Goal: Information Seeking & Learning: Learn about a topic

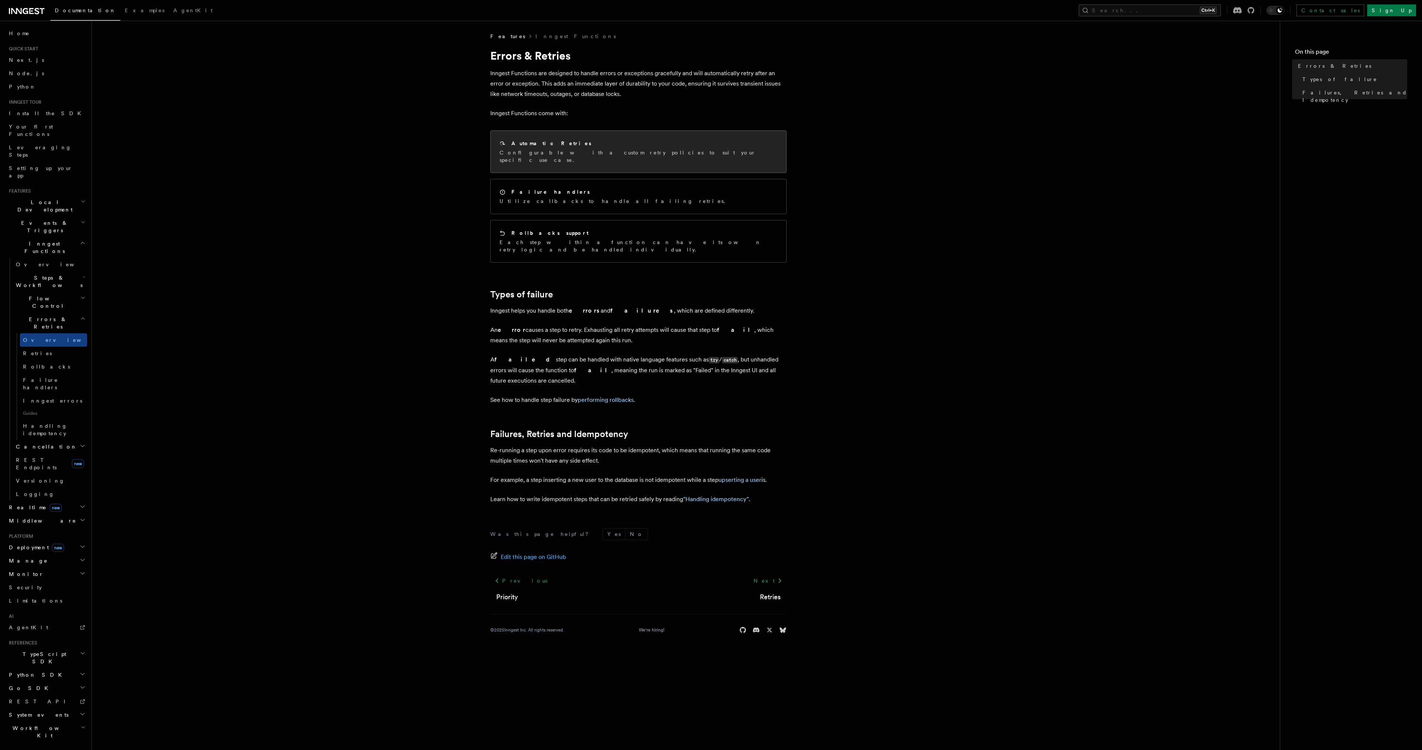
click at [603, 160] on div "Automatic Retries Configurable with a custom retry policies to suit your specif…" at bounding box center [638, 152] width 295 height 42
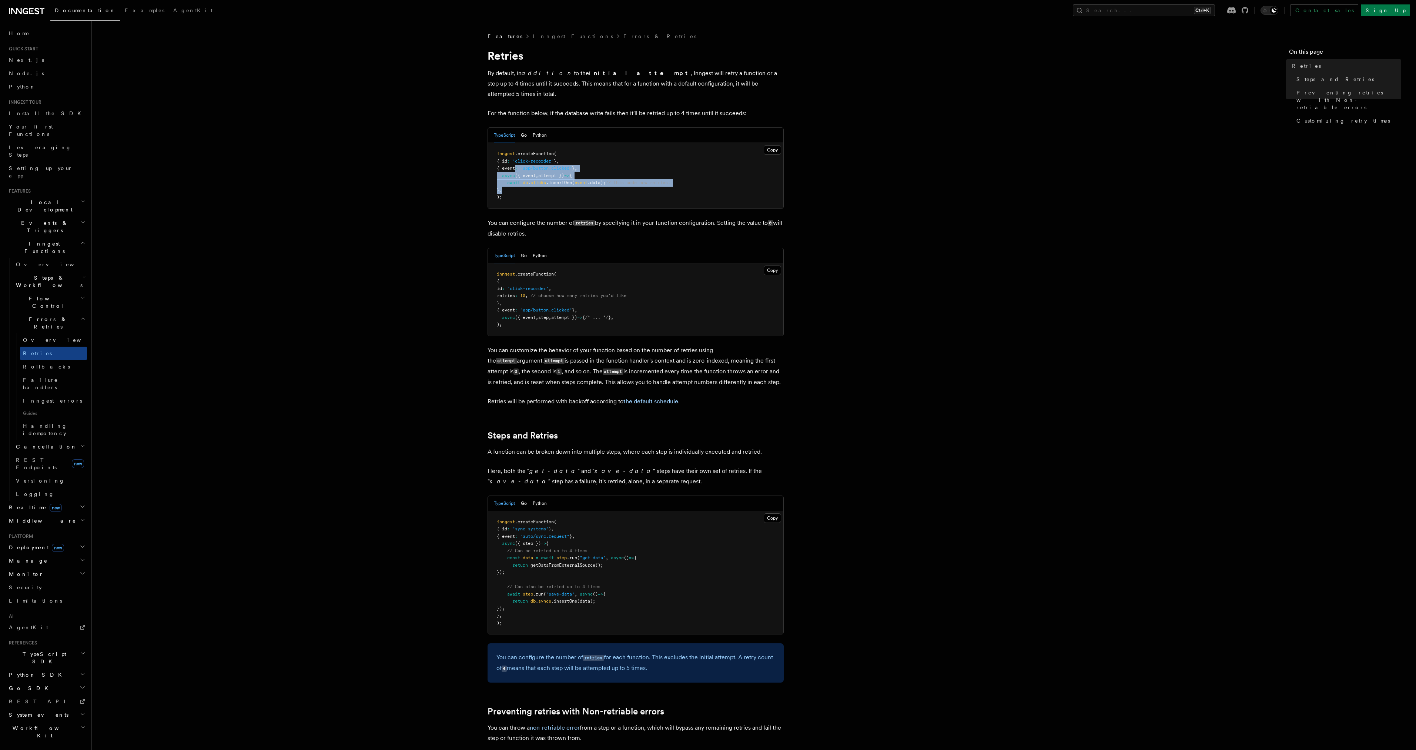
drag, startPoint x: 514, startPoint y: 155, endPoint x: 547, endPoint y: 179, distance: 40.5
click at [547, 179] on pre "inngest .createFunction ( { id : "click-recorder" } , { event : "app/button.cli…" at bounding box center [635, 176] width 295 height 66
drag, startPoint x: 547, startPoint y: 179, endPoint x: 506, endPoint y: 151, distance: 49.5
click at [506, 151] on pre "inngest .createFunction ( { id : "click-recorder" } , { event : "app/button.cli…" at bounding box center [635, 176] width 295 height 66
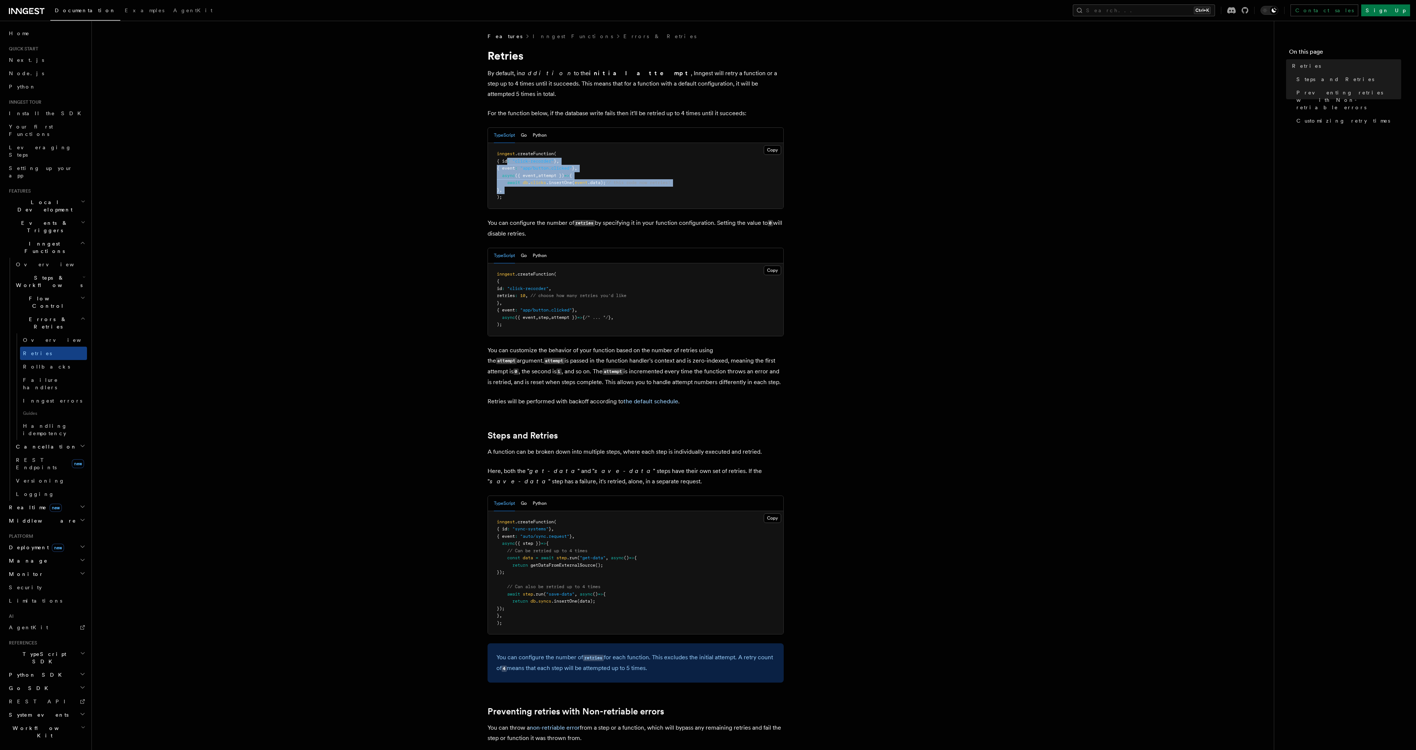
click at [506, 158] on span "{ id" at bounding box center [502, 160] width 10 height 5
drag, startPoint x: 506, startPoint y: 151, endPoint x: 537, endPoint y: 181, distance: 43.2
click at [537, 181] on pre "inngest .createFunction ( { id : "click-recorder" } , { event : "app/button.cli…" at bounding box center [635, 176] width 295 height 66
drag, startPoint x: 537, startPoint y: 181, endPoint x: 500, endPoint y: 154, distance: 46.7
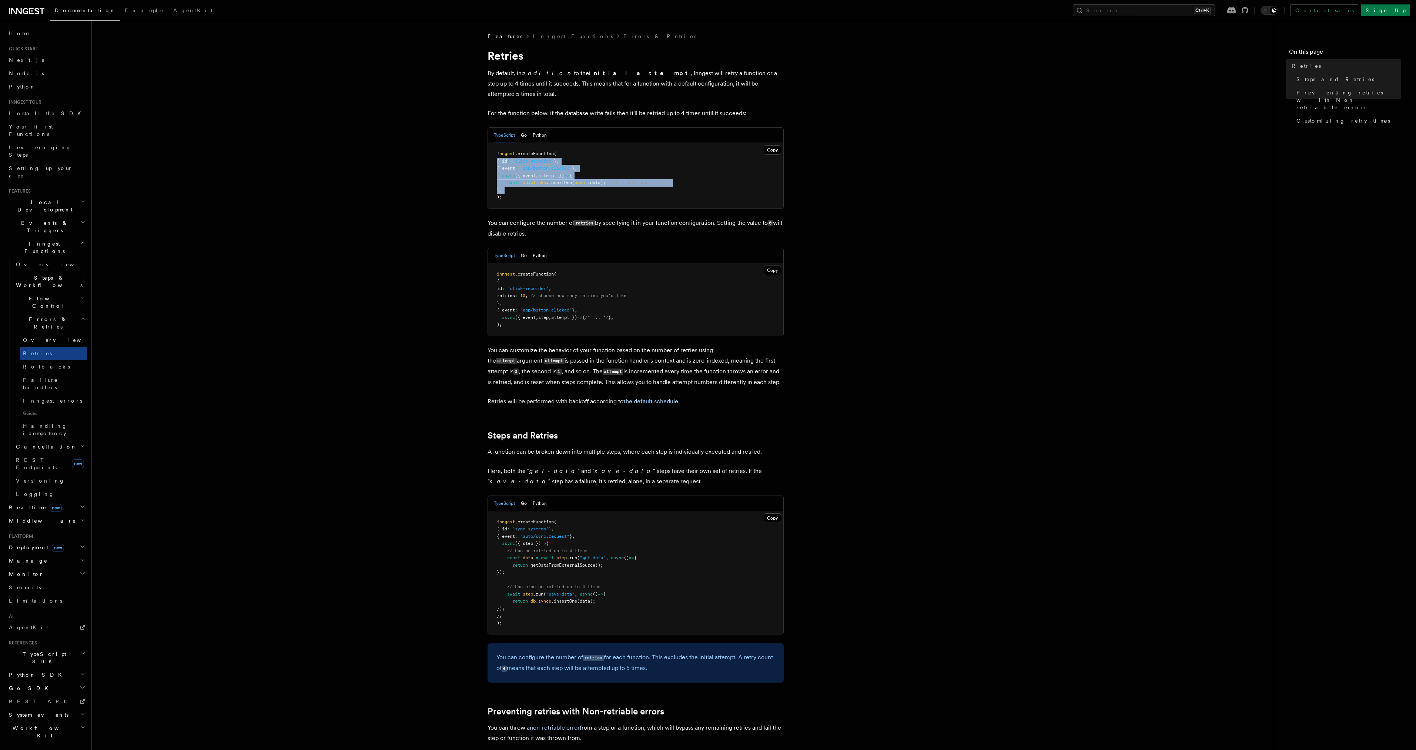
click at [500, 154] on pre "inngest .createFunction ( { id : "click-recorder" } , { event : "app/button.cli…" at bounding box center [635, 176] width 295 height 66
drag, startPoint x: 500, startPoint y: 154, endPoint x: 520, endPoint y: 180, distance: 33.8
click at [520, 180] on pre "inngest .createFunction ( { id : "click-recorder" } , { event : "app/button.cli…" at bounding box center [635, 176] width 295 height 66
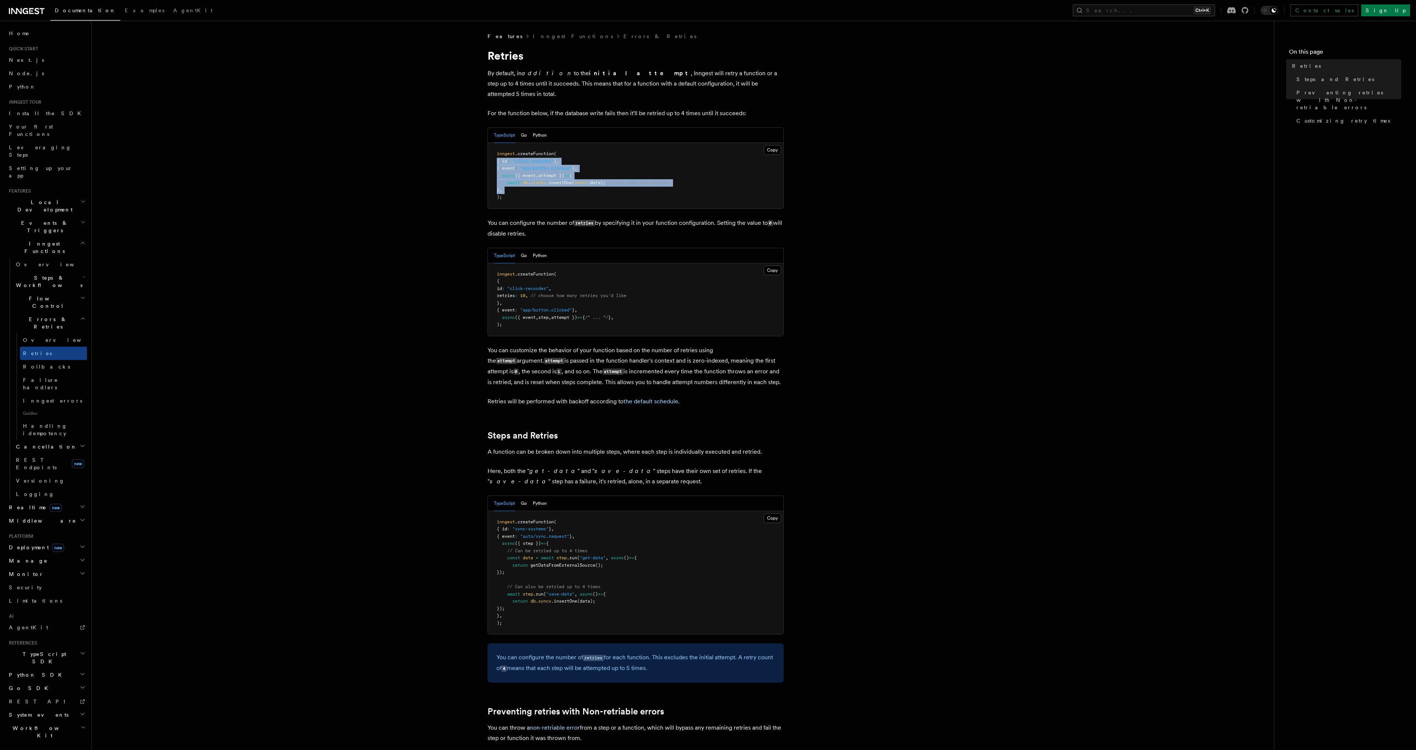
drag, startPoint x: 520, startPoint y: 180, endPoint x: 496, endPoint y: 152, distance: 37.3
click at [496, 152] on pre "inngest .createFunction ( { id : "click-recorder" } , { event : "app/button.cli…" at bounding box center [635, 176] width 295 height 66
drag, startPoint x: 496, startPoint y: 152, endPoint x: 513, endPoint y: 174, distance: 28.3
click at [513, 174] on pre "inngest .createFunction ( { id : "click-recorder" } , { event : "app/button.cli…" at bounding box center [635, 176] width 295 height 66
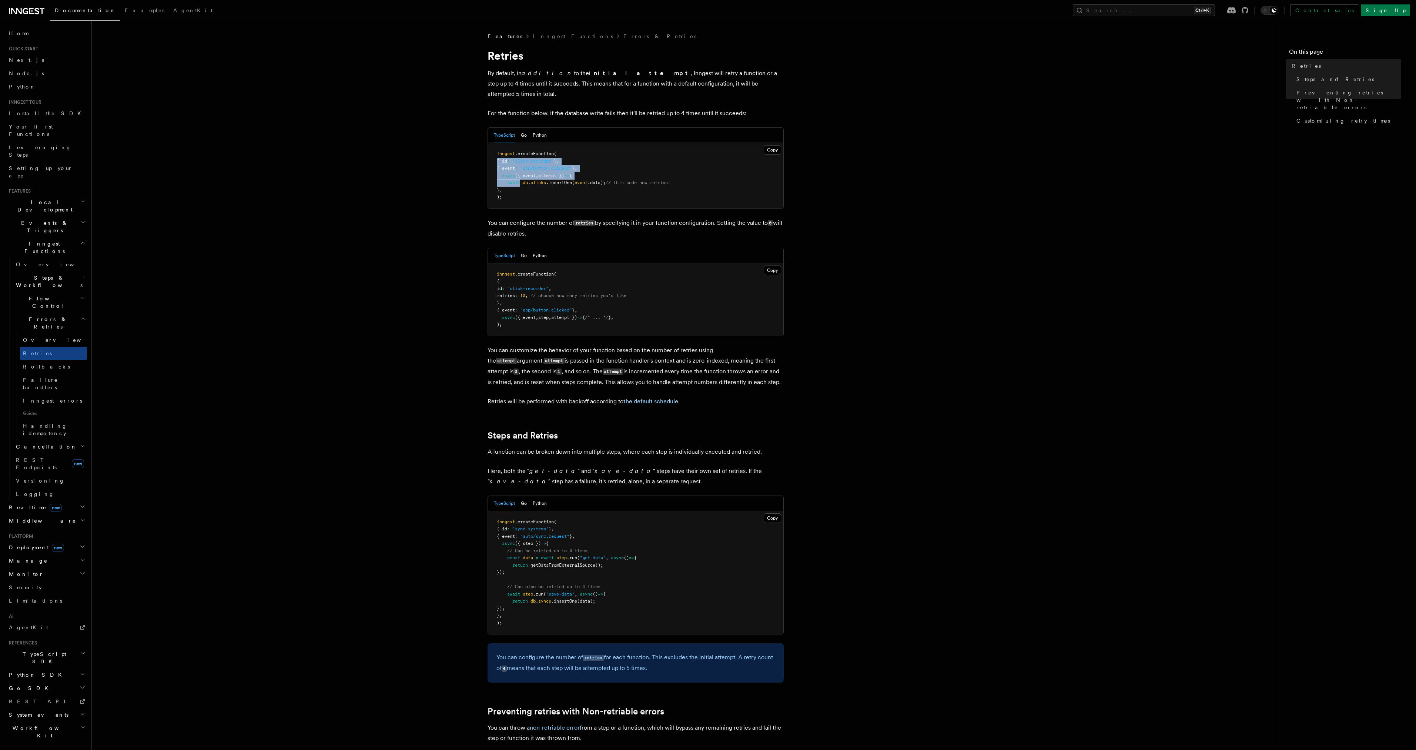
click at [513, 173] on span "async" at bounding box center [508, 175] width 13 height 5
click at [537, 128] on button "Python" at bounding box center [540, 135] width 14 height 15
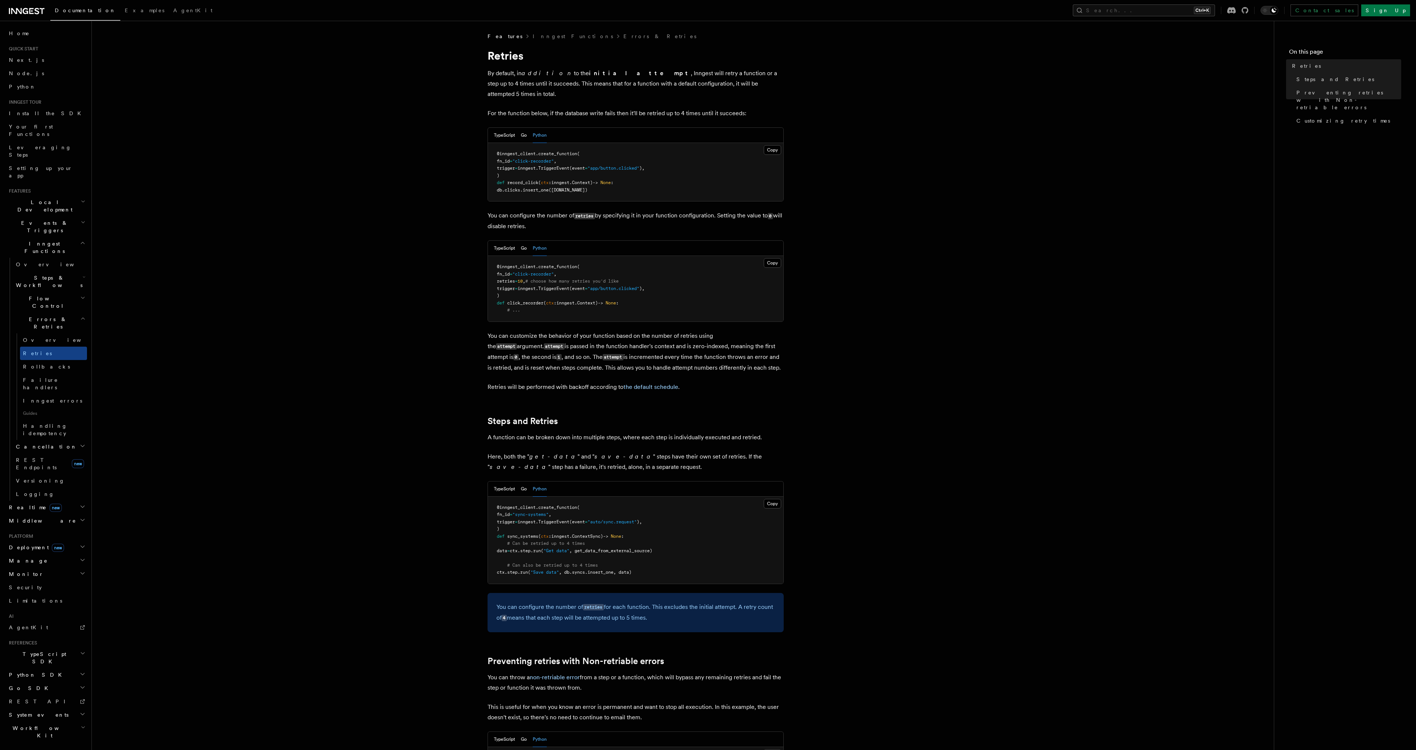
click at [564, 161] on pre "@inngest_client . create_function ( fn_id = "click-recorder" , trigger = innges…" at bounding box center [635, 172] width 295 height 58
drag, startPoint x: 564, startPoint y: 181, endPoint x: 552, endPoint y: 147, distance: 36.3
click at [552, 147] on pre "@inngest_client . create_function ( fn_id = "click-recorder" , trigger = innges…" at bounding box center [635, 172] width 295 height 58
drag, startPoint x: 552, startPoint y: 147, endPoint x: 567, endPoint y: 180, distance: 36.1
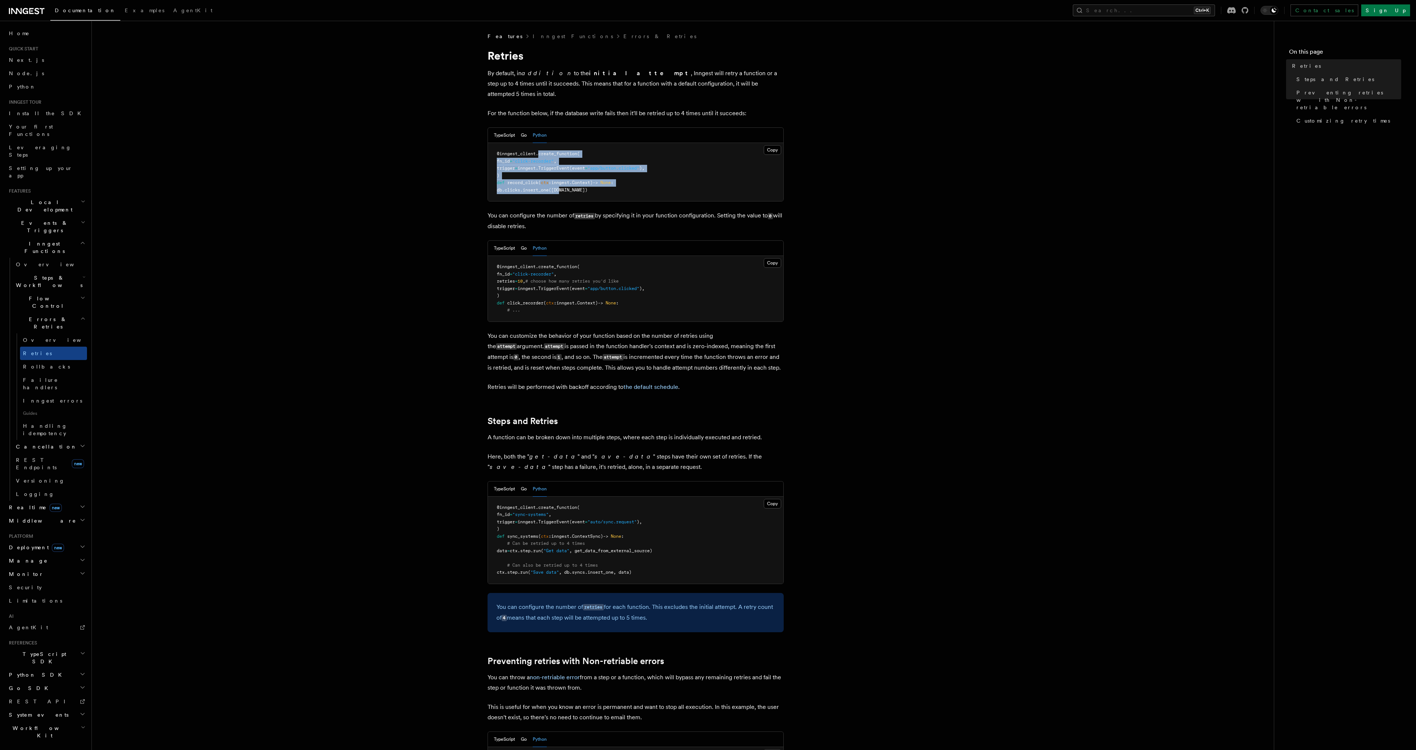
click at [567, 180] on pre "@inngest_client . create_function ( fn_id = "click-recorder" , trigger = innges…" at bounding box center [635, 172] width 295 height 58
click at [567, 187] on span "(ctx.event.data)" at bounding box center [568, 189] width 39 height 5
drag, startPoint x: 581, startPoint y: 179, endPoint x: 518, endPoint y: 146, distance: 71.6
click at [518, 146] on pre "@inngest_client . create_function ( fn_id = "click-recorder" , trigger = innges…" at bounding box center [635, 172] width 295 height 58
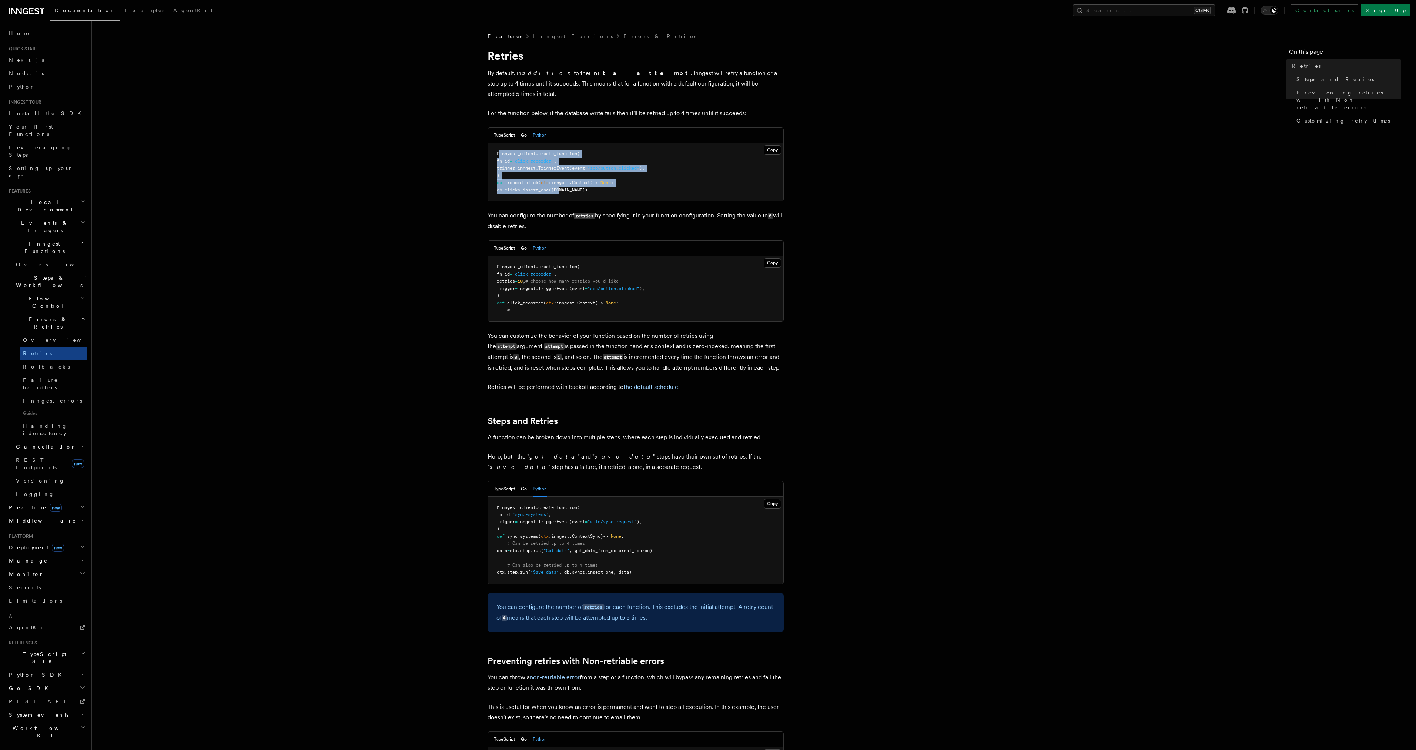
drag, startPoint x: 518, startPoint y: 146, endPoint x: 563, endPoint y: 177, distance: 54.6
click at [563, 177] on pre "@inngest_client . create_function ( fn_id = "click-recorder" , trigger = innges…" at bounding box center [635, 172] width 295 height 58
click at [563, 187] on span "(ctx.event.data)" at bounding box center [568, 189] width 39 height 5
drag, startPoint x: 518, startPoint y: 200, endPoint x: 593, endPoint y: 218, distance: 77.4
click at [593, 218] on article "Features Inngest Functions Errors & Retries Retries By default, in addition to …" at bounding box center [683, 644] width 1159 height 1223
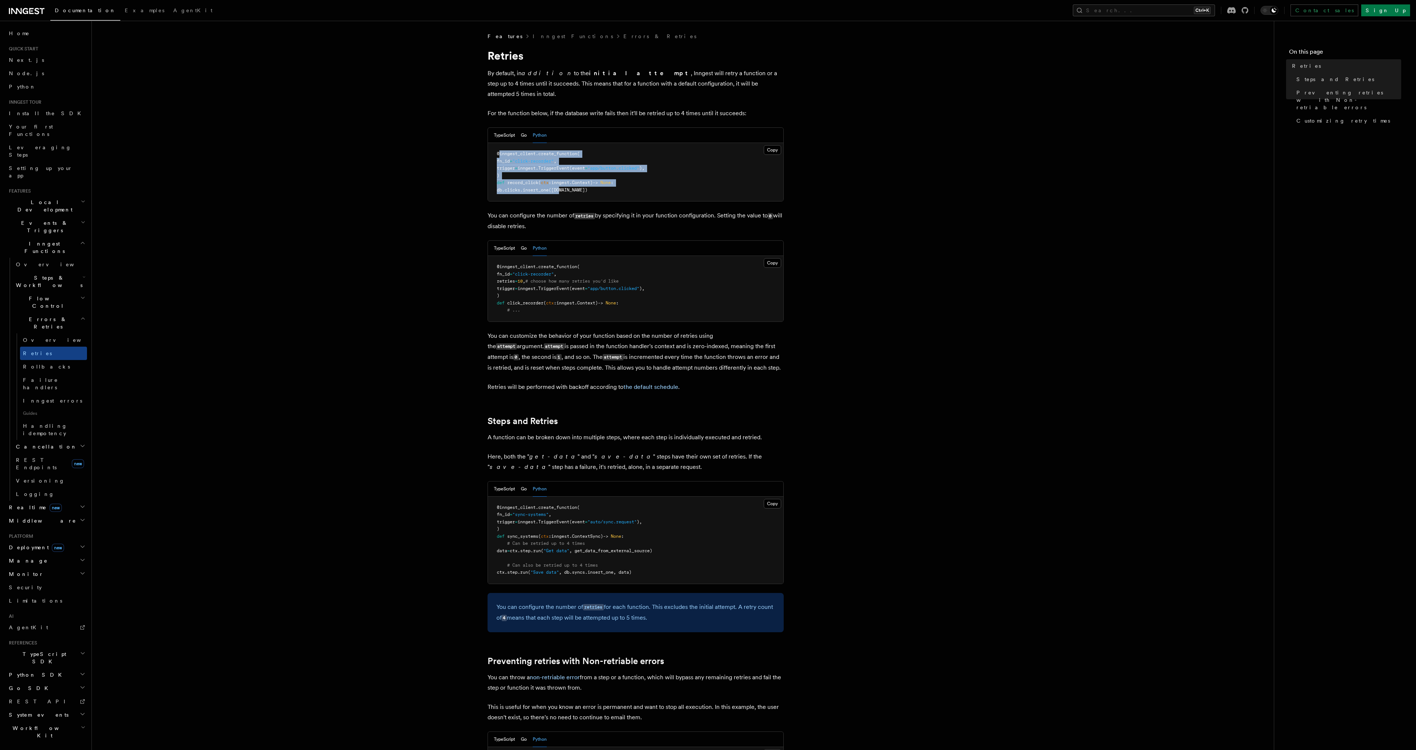
click at [593, 218] on p "You can configure the number of retries by specifying it in your function confi…" at bounding box center [636, 220] width 296 height 21
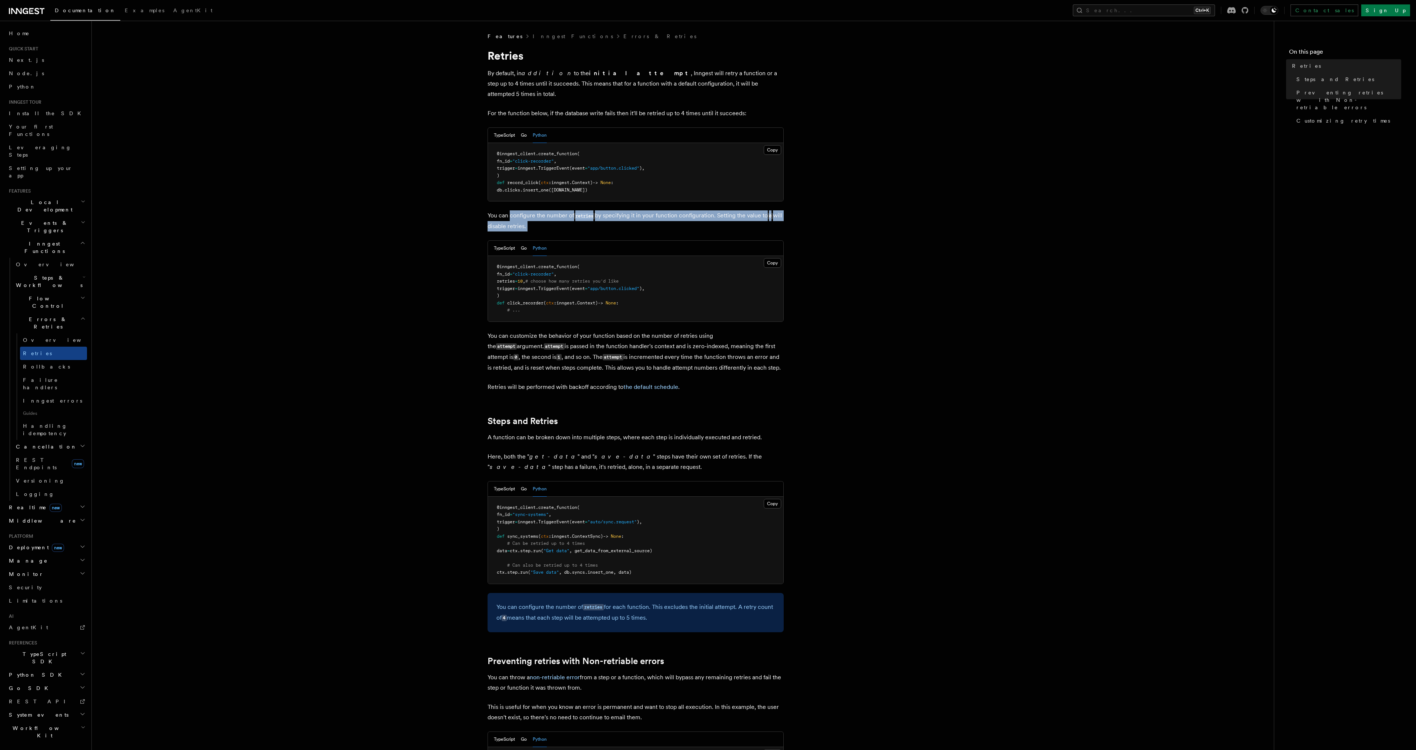
drag, startPoint x: 593, startPoint y: 218, endPoint x: 520, endPoint y: 204, distance: 74.0
click at [520, 210] on p "You can configure the number of retries by specifying it in your function confi…" at bounding box center [636, 220] width 296 height 21
drag, startPoint x: 520, startPoint y: 204, endPoint x: 560, endPoint y: 216, distance: 41.5
click at [560, 216] on p "You can configure the number of retries by specifying it in your function confi…" at bounding box center [636, 220] width 296 height 21
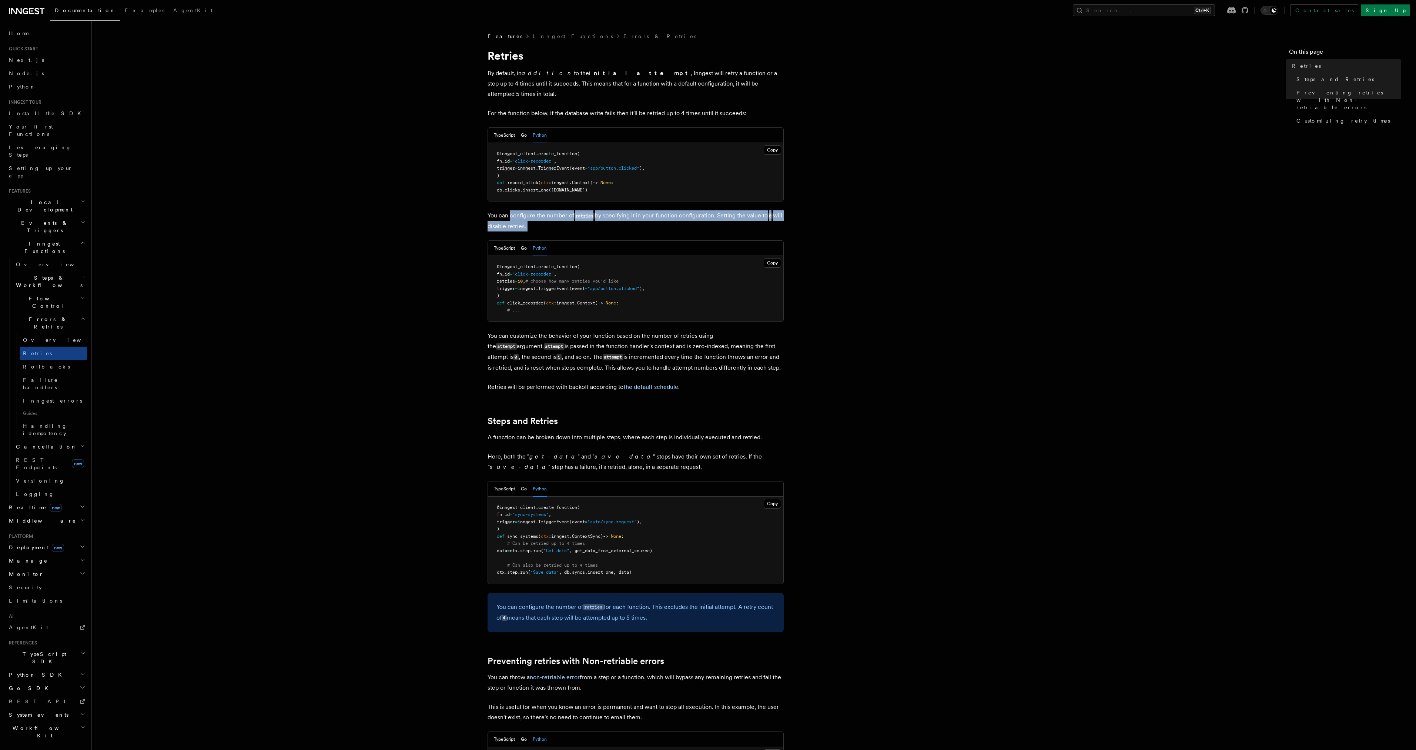
click at [560, 216] on p "You can configure the number of retries by specifying it in your function confi…" at bounding box center [636, 220] width 296 height 21
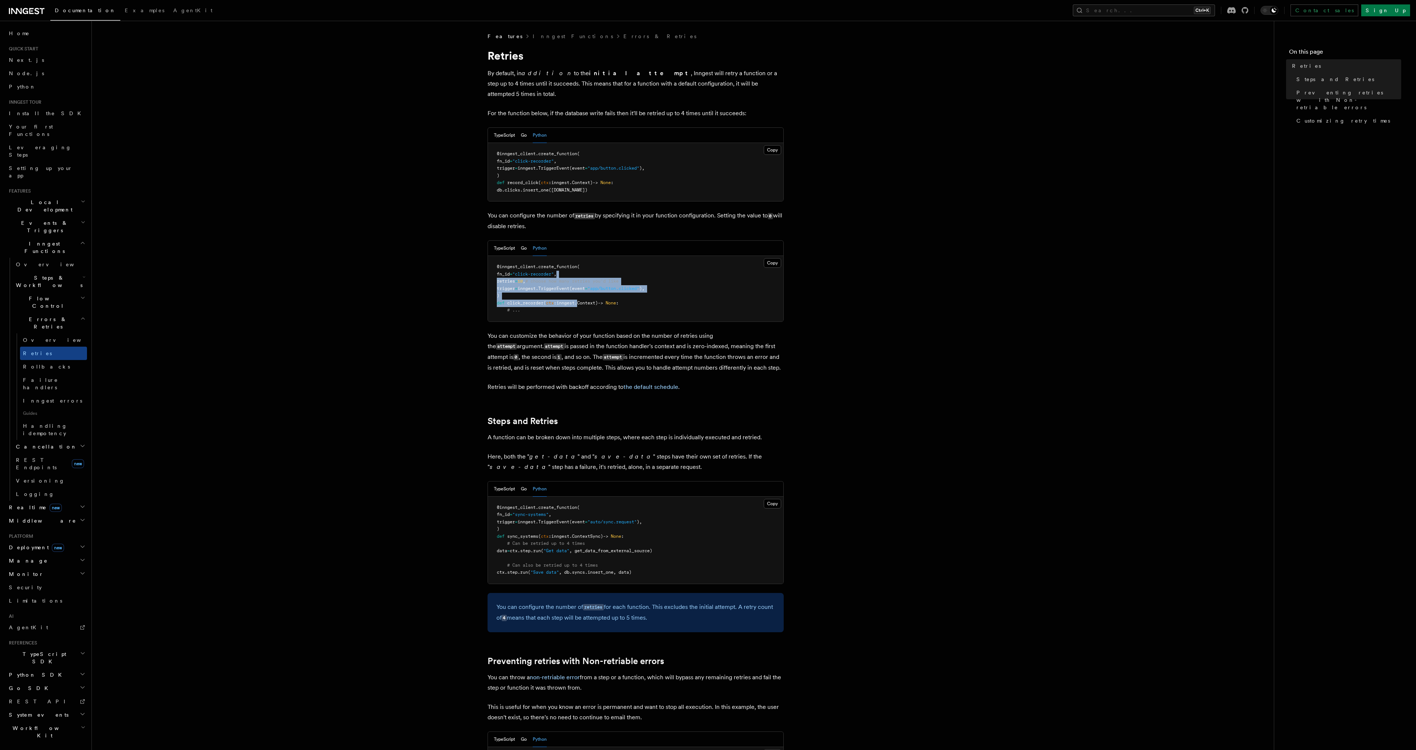
drag, startPoint x: 575, startPoint y: 272, endPoint x: 583, endPoint y: 292, distance: 21.5
click at [583, 292] on pre "@inngest_client . create_function ( fn_id = "click-recorder" , retries = 10 , #…" at bounding box center [635, 289] width 295 height 66
click at [583, 300] on span "Context)" at bounding box center [587, 302] width 21 height 5
drag, startPoint x: 572, startPoint y: 280, endPoint x: 532, endPoint y: 254, distance: 47.5
click at [532, 264] on code "@inngest_client . create_function ( fn_id = "click-recorder" , retries = 10 , #…" at bounding box center [571, 288] width 148 height 49
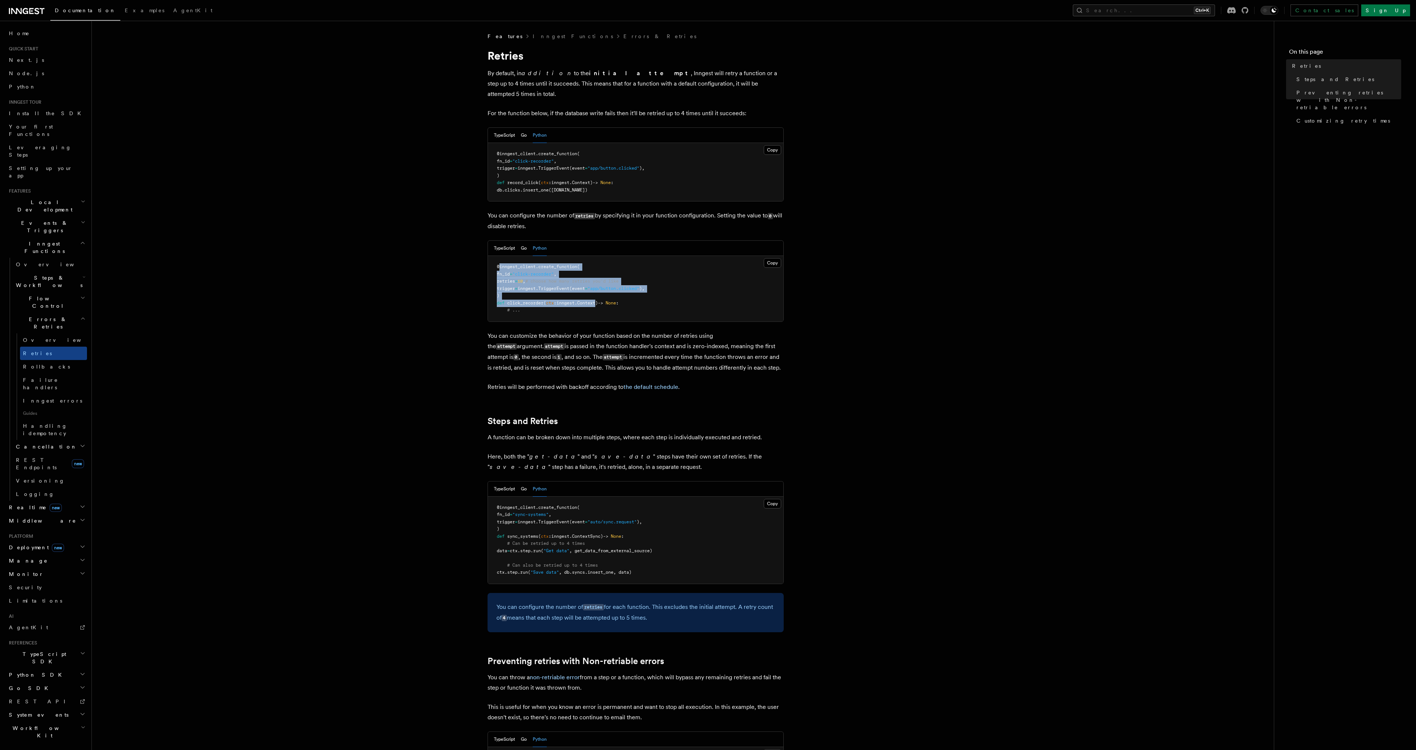
click at [532, 264] on span "@inngest_client" at bounding box center [516, 266] width 39 height 5
drag, startPoint x: 536, startPoint y: 258, endPoint x: 568, endPoint y: 294, distance: 48.2
click at [568, 294] on code "@inngest_client . create_function ( fn_id = "click-recorder" , retries = 10 , #…" at bounding box center [571, 288] width 148 height 49
click at [568, 300] on span "inngest" at bounding box center [566, 302] width 18 height 5
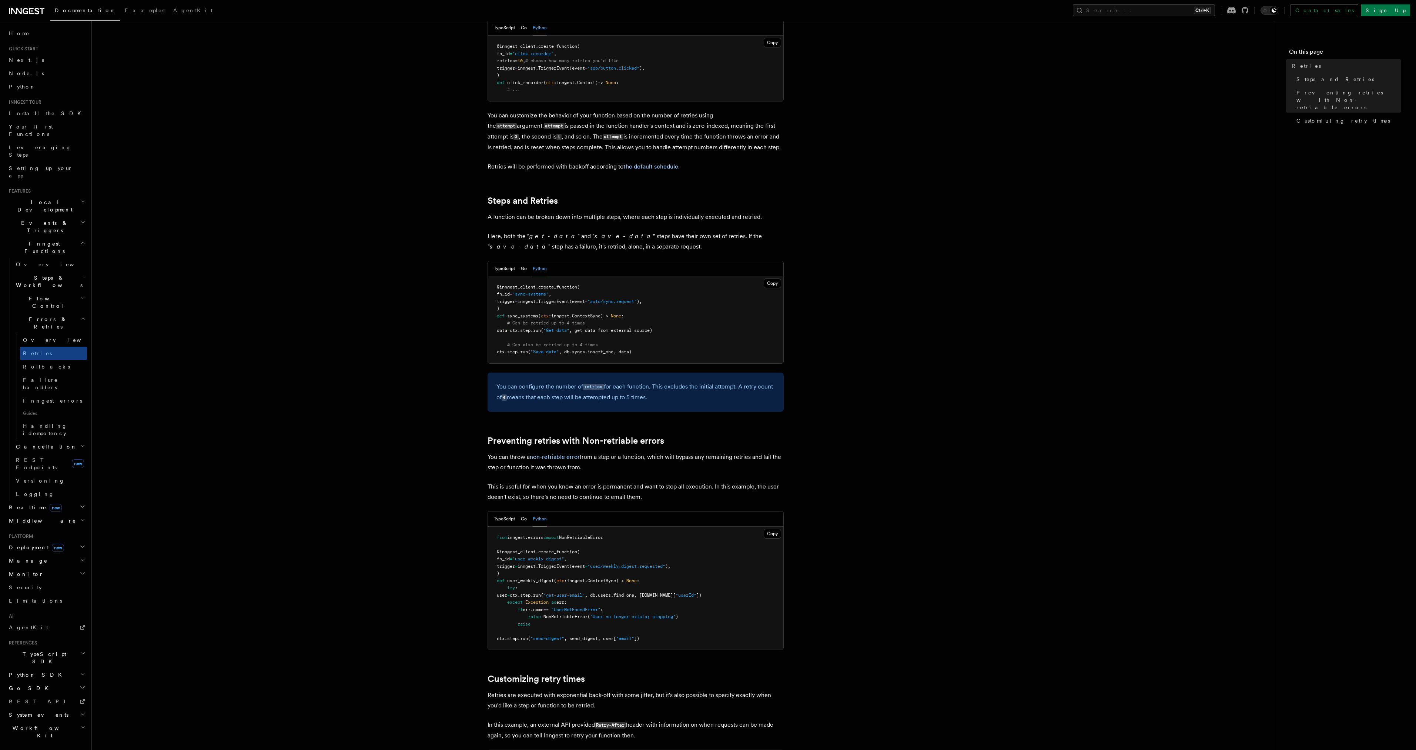
scroll to position [222, 0]
drag, startPoint x: 615, startPoint y: 203, endPoint x: 630, endPoint y: 232, distance: 32.5
click at [630, 232] on article "Features Inngest Functions Errors & Retries Retries By default, in addition to …" at bounding box center [683, 421] width 1159 height 1223
click at [630, 232] on p "Here, both the " get-data " and " save-data " steps have their own set of retri…" at bounding box center [636, 239] width 296 height 21
drag, startPoint x: 630, startPoint y: 232, endPoint x: 548, endPoint y: 205, distance: 86.7
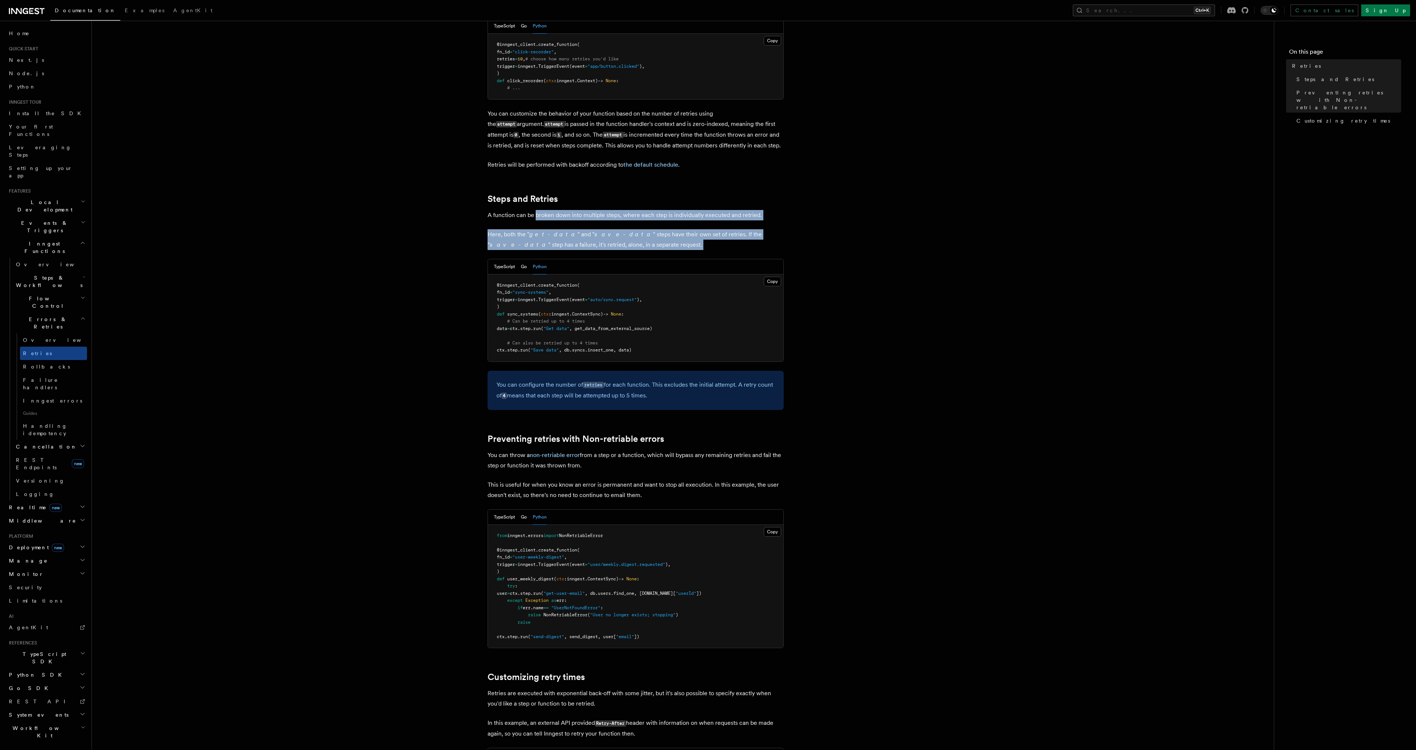
click at [548, 205] on article "Features Inngest Functions Errors & Retries Retries By default, in addition to …" at bounding box center [683, 421] width 1159 height 1223
click at [548, 210] on p "A function can be broken down into multiple steps, where each step is individua…" at bounding box center [636, 215] width 296 height 10
drag, startPoint x: 548, startPoint y: 205, endPoint x: 618, endPoint y: 238, distance: 77.0
click at [618, 238] on article "Features Inngest Functions Errors & Retries Retries By default, in addition to …" at bounding box center [683, 421] width 1159 height 1223
click at [618, 238] on p "Here, both the " get-data " and " save-data " steps have their own set of retri…" at bounding box center [636, 239] width 296 height 21
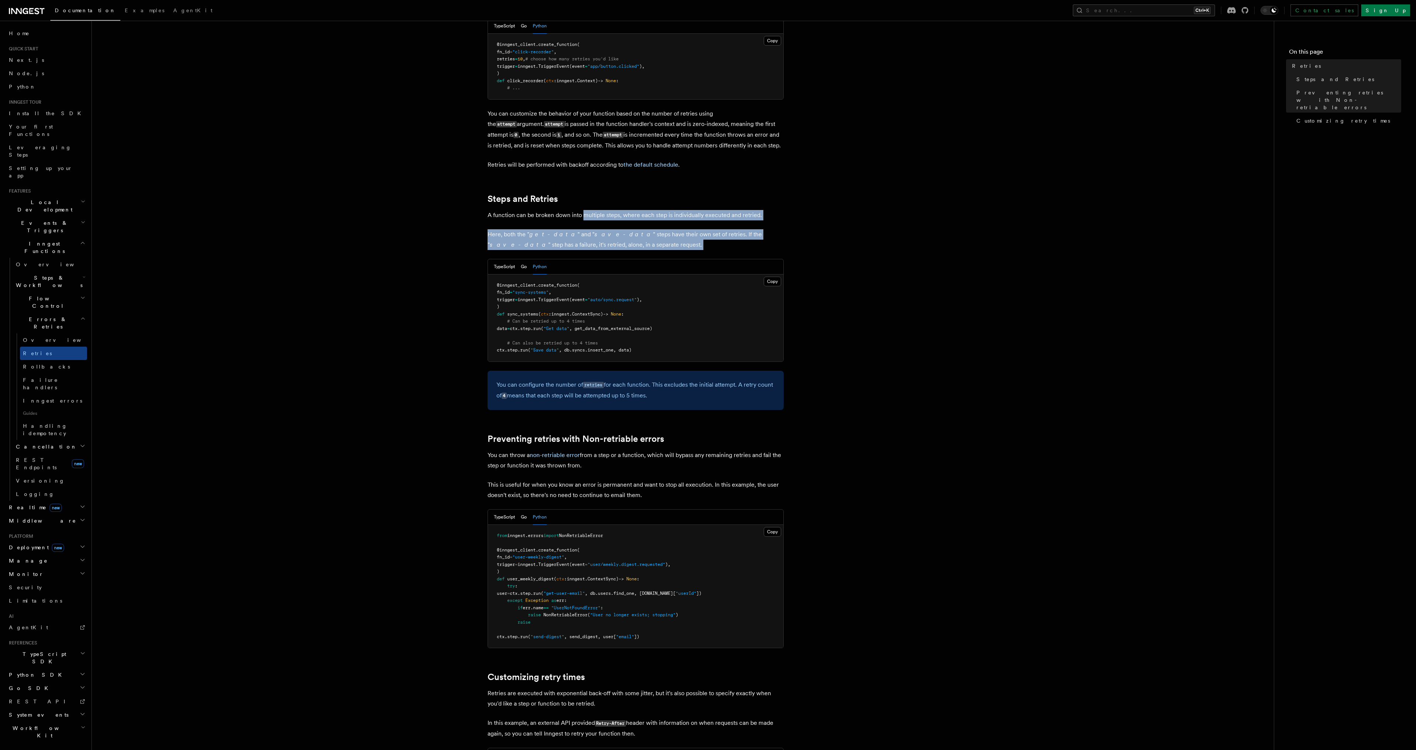
drag, startPoint x: 618, startPoint y: 238, endPoint x: 588, endPoint y: 204, distance: 44.8
click at [588, 204] on article "Features Inngest Functions Errors & Retries Retries By default, in addition to …" at bounding box center [683, 421] width 1159 height 1223
click at [588, 210] on p "A function can be broken down into multiple steps, where each step is individua…" at bounding box center [636, 215] width 296 height 10
drag, startPoint x: 588, startPoint y: 204, endPoint x: 597, endPoint y: 236, distance: 33.1
click at [597, 236] on article "Features Inngest Functions Errors & Retries Retries By default, in addition to …" at bounding box center [683, 421] width 1159 height 1223
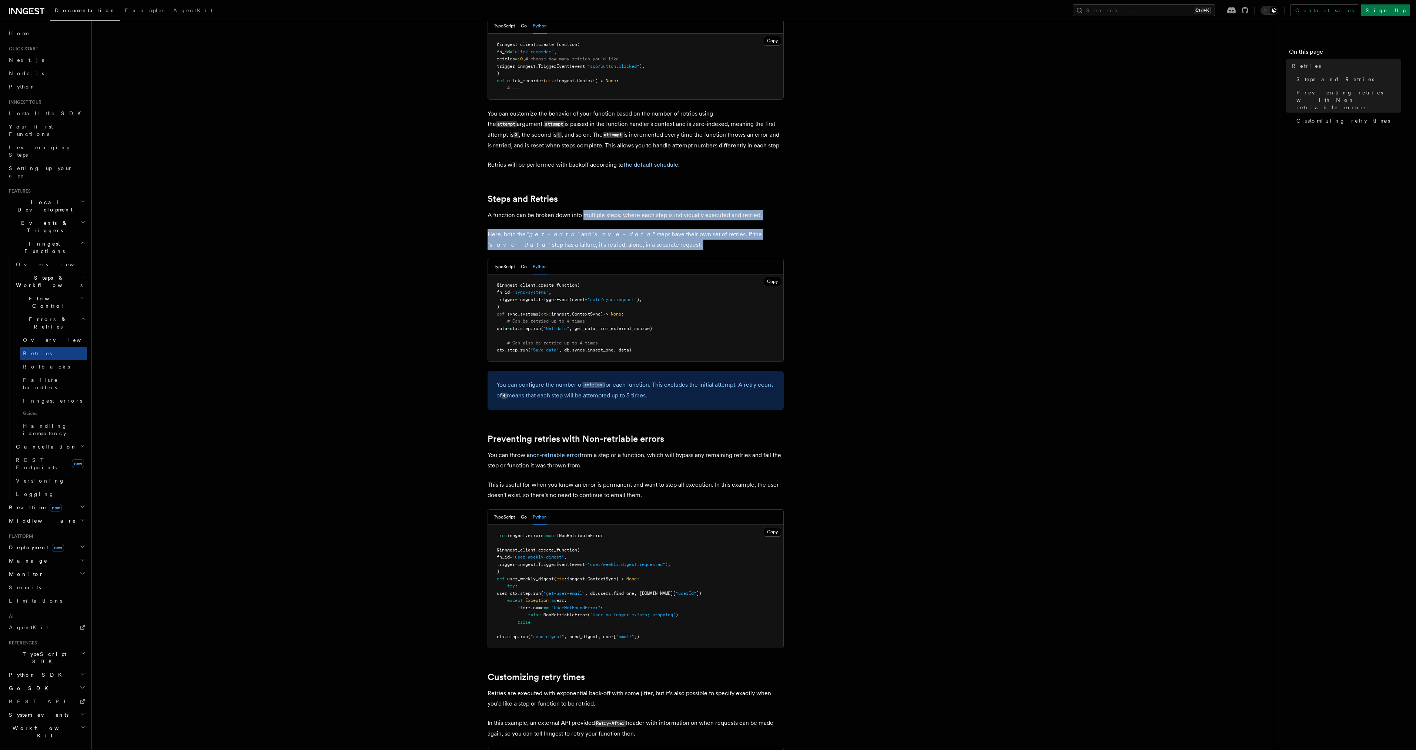
click at [597, 236] on p "Here, both the " get-data " and " save-data " steps have their own set of retri…" at bounding box center [636, 239] width 296 height 21
drag, startPoint x: 597, startPoint y: 236, endPoint x: 579, endPoint y: 202, distance: 38.3
click at [579, 202] on article "Features Inngest Functions Errors & Retries Retries By default, in addition to …" at bounding box center [683, 421] width 1159 height 1223
click at [579, 210] on p "A function can be broken down into multiple steps, where each step is individua…" at bounding box center [636, 215] width 296 height 10
drag, startPoint x: 579, startPoint y: 202, endPoint x: 598, endPoint y: 235, distance: 38.0
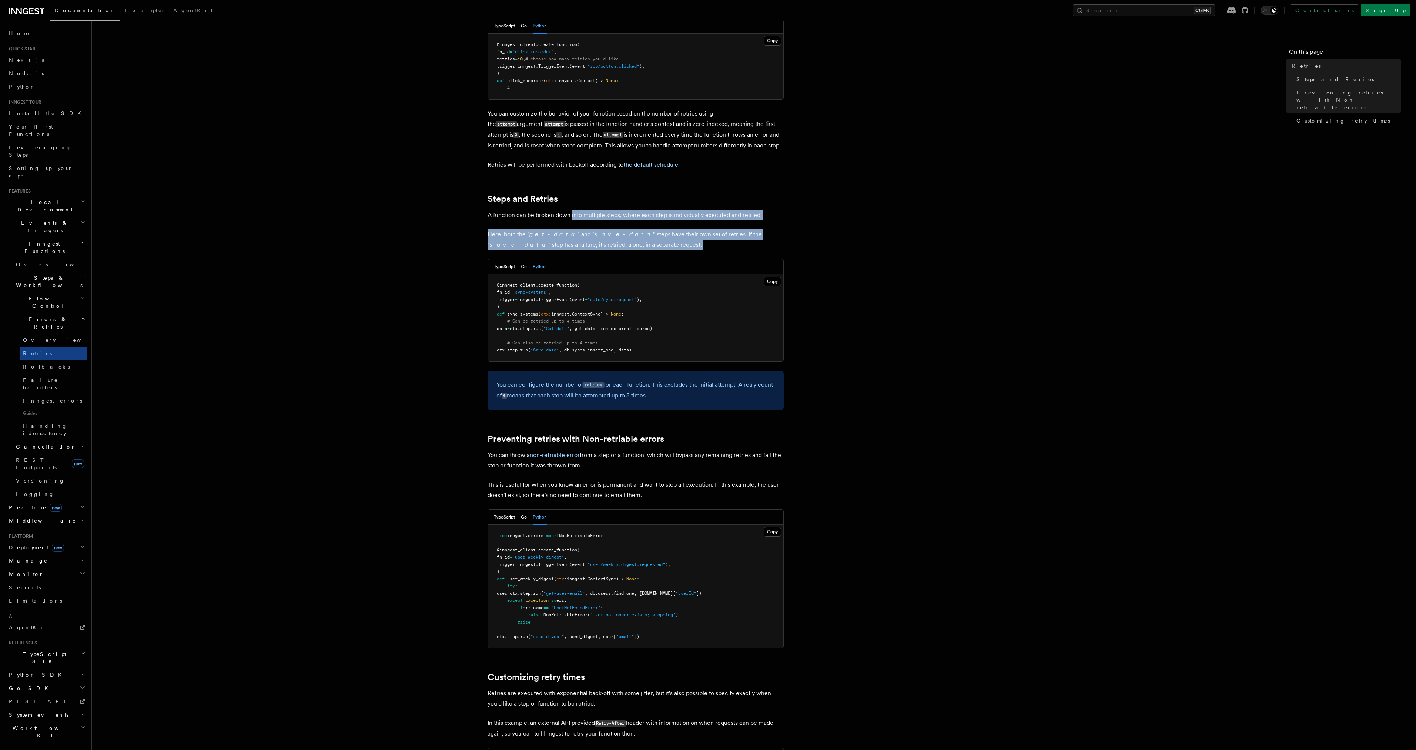
click at [598, 235] on article "Features Inngest Functions Errors & Retries Retries By default, in addition to …" at bounding box center [683, 421] width 1159 height 1223
click at [598, 235] on p "Here, both the " get-data " and " save-data " steps have their own set of retri…" at bounding box center [636, 239] width 296 height 21
drag, startPoint x: 598, startPoint y: 235, endPoint x: 565, endPoint y: 207, distance: 43.1
click at [565, 207] on article "Features Inngest Functions Errors & Retries Retries By default, in addition to …" at bounding box center [683, 421] width 1159 height 1223
click at [565, 210] on p "A function can be broken down into multiple steps, where each step is individua…" at bounding box center [636, 215] width 296 height 10
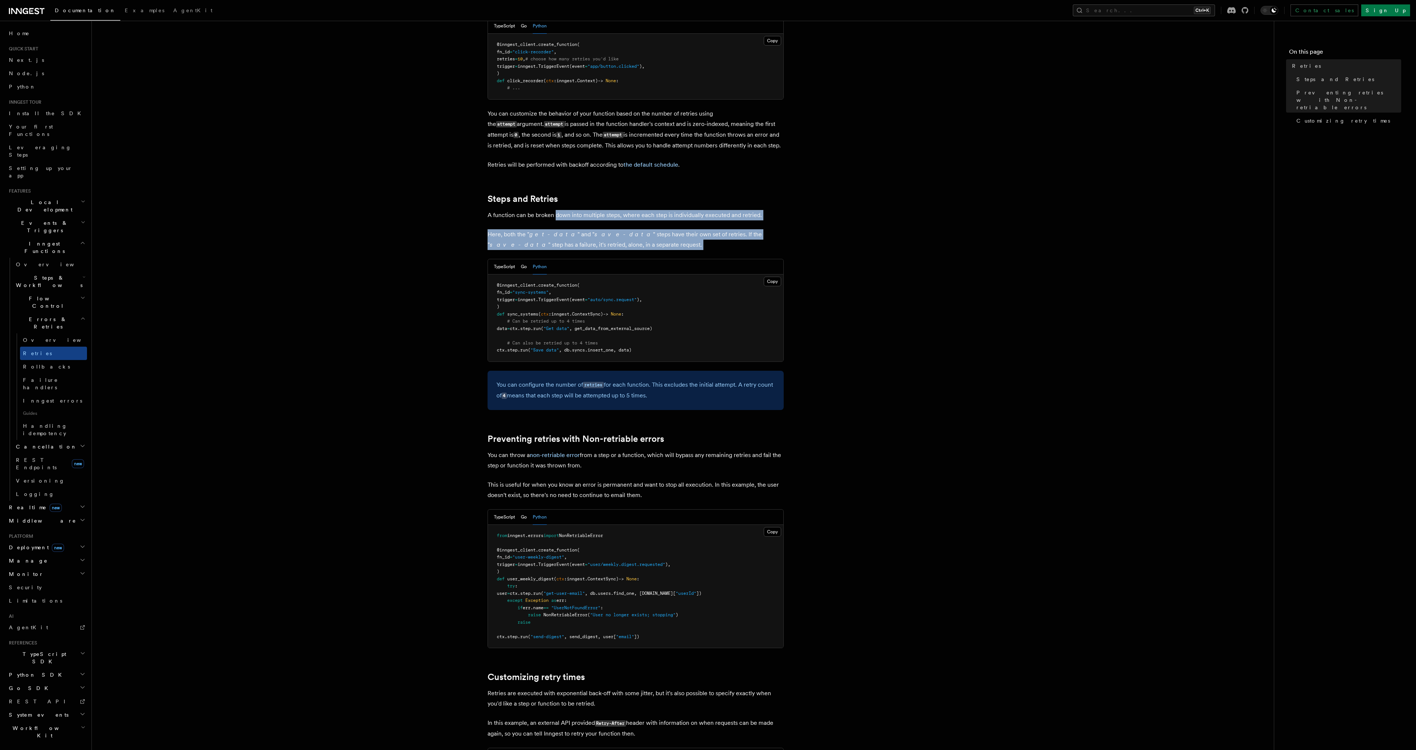
drag, startPoint x: 565, startPoint y: 207, endPoint x: 598, endPoint y: 234, distance: 42.9
click at [598, 234] on article "Features Inngest Functions Errors & Retries Retries By default, in addition to …" at bounding box center [683, 421] width 1159 height 1223
click at [598, 234] on p "Here, both the " get-data " and " save-data " steps have their own set of retri…" at bounding box center [636, 239] width 296 height 21
drag, startPoint x: 598, startPoint y: 234, endPoint x: 587, endPoint y: 199, distance: 37.4
click at [587, 199] on article "Features Inngest Functions Errors & Retries Retries By default, in addition to …" at bounding box center [683, 421] width 1159 height 1223
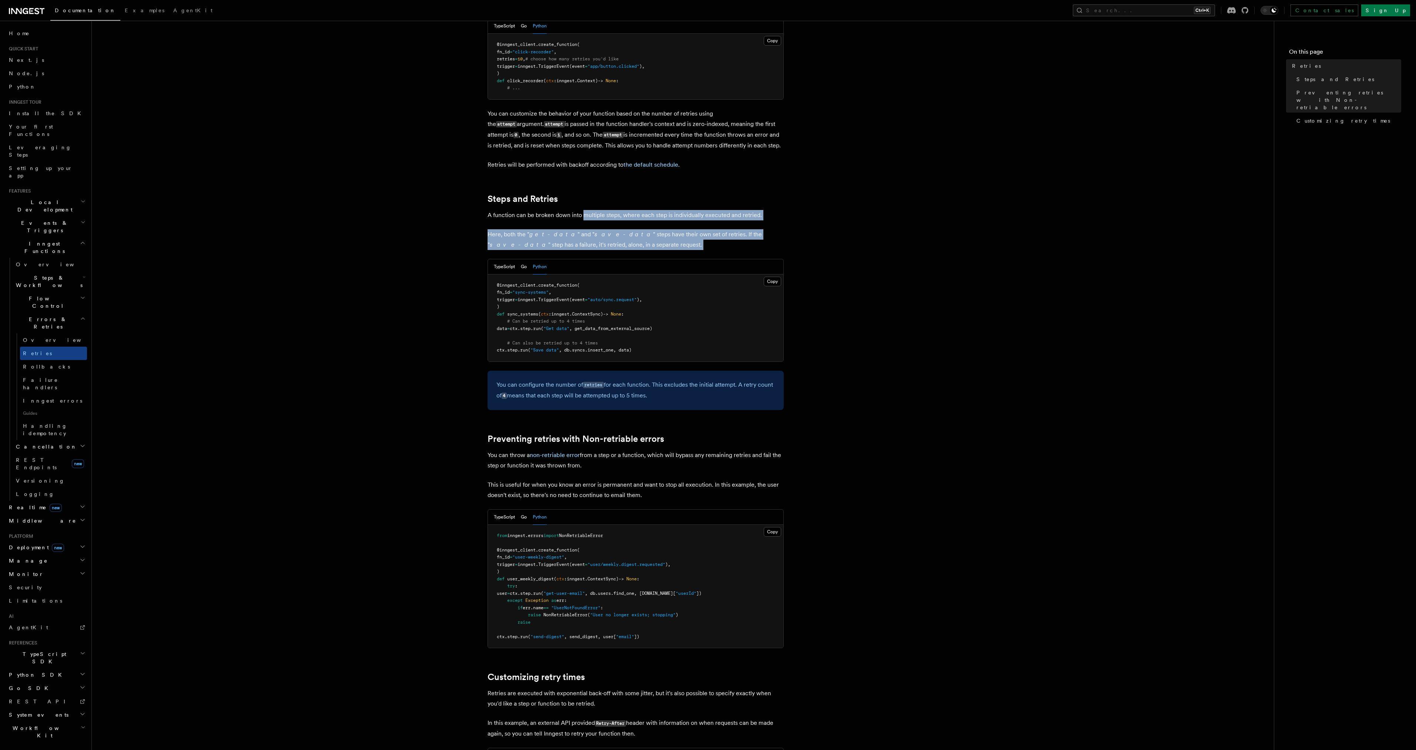
click at [587, 199] on article "Features Inngest Functions Errors & Retries Retries By default, in addition to …" at bounding box center [683, 421] width 1159 height 1223
drag, startPoint x: 587, startPoint y: 199, endPoint x: 595, endPoint y: 231, distance: 32.8
click at [595, 231] on article "Features Inngest Functions Errors & Retries Retries By default, in addition to …" at bounding box center [683, 421] width 1159 height 1223
click at [595, 231] on p "Here, both the " get-data " and " save-data " steps have their own set of retri…" at bounding box center [636, 239] width 296 height 21
drag, startPoint x: 595, startPoint y: 231, endPoint x: 588, endPoint y: 202, distance: 29.7
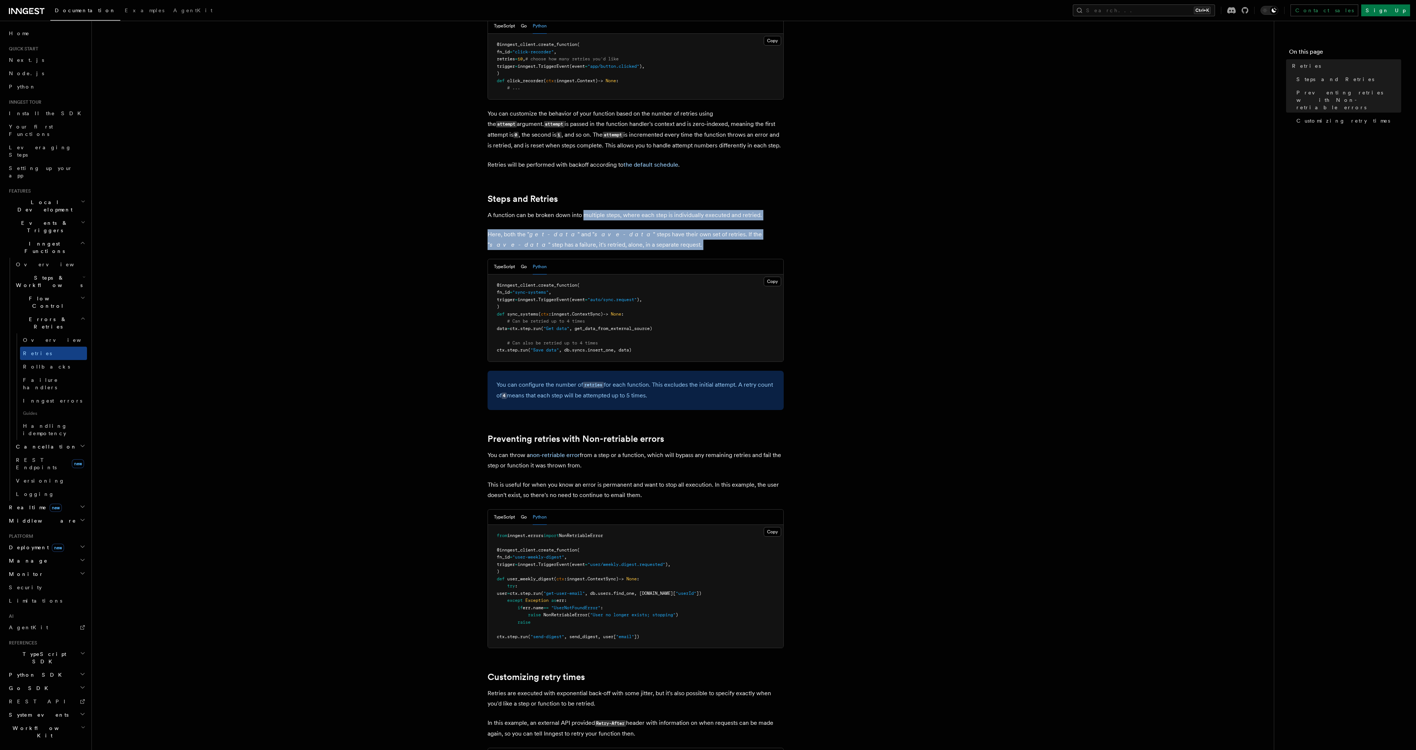
click at [588, 202] on article "Features Inngest Functions Errors & Retries Retries By default, in addition to …" at bounding box center [683, 421] width 1159 height 1223
click at [588, 210] on p "A function can be broken down into multiple steps, where each step is individua…" at bounding box center [636, 215] width 296 height 10
drag, startPoint x: 588, startPoint y: 202, endPoint x: 588, endPoint y: 228, distance: 26.3
click at [588, 228] on article "Features Inngest Functions Errors & Retries Retries By default, in addition to …" at bounding box center [683, 421] width 1159 height 1223
click at [588, 229] on p "Here, both the " get-data " and " save-data " steps have their own set of retri…" at bounding box center [636, 239] width 296 height 21
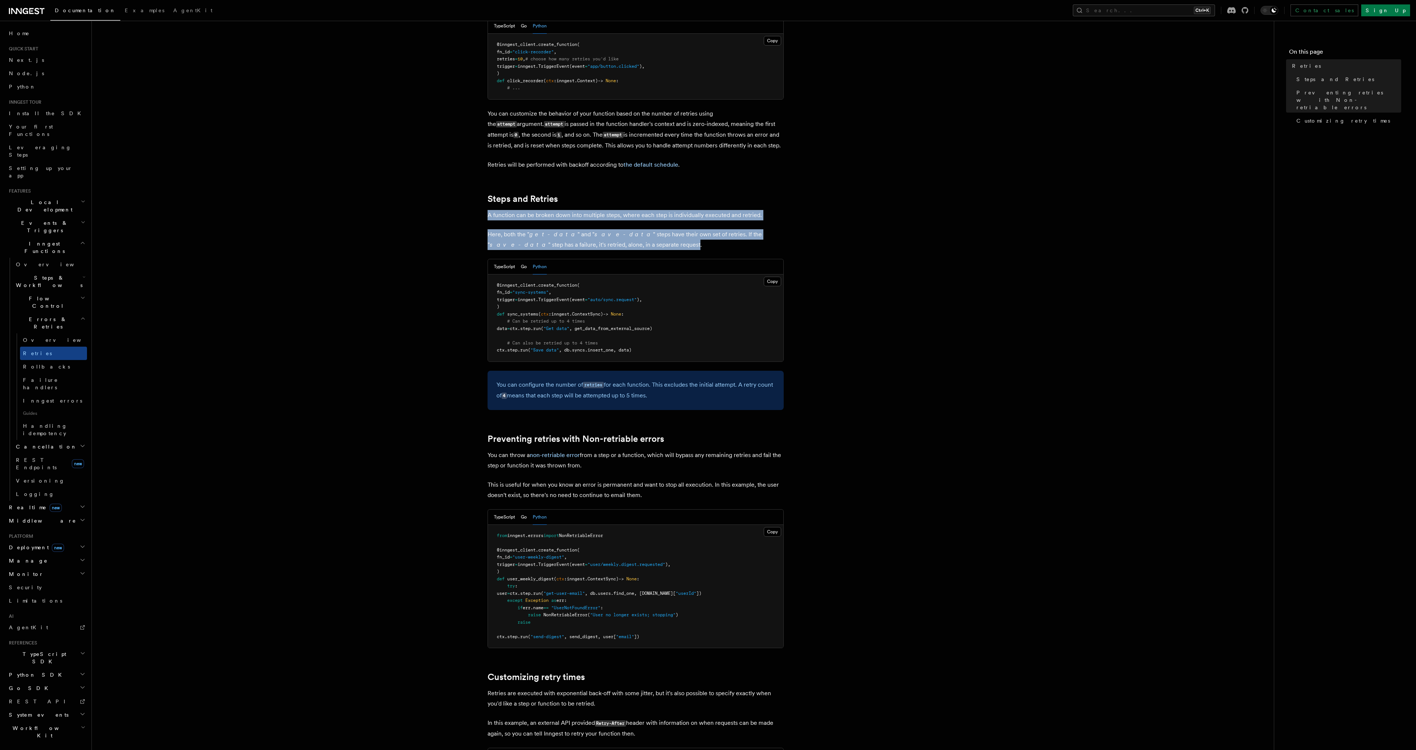
drag
click at [584, 193] on article "Features Inngest Functions Errors & Retries Retries By default, in addition to …" at bounding box center [683, 421] width 1159 height 1223
click at [584, 194] on h2 "Steps and Retries" at bounding box center [636, 199] width 296 height 10
click at [611, 237] on article "Features Inngest Functions Errors & Retries Retries By default, in addition to …" at bounding box center [683, 421] width 1159 height 1223
click at [611, 237] on p "Here, both the " get-data " and " save-data " steps have their own set of retri…" at bounding box center [636, 239] width 296 height 21
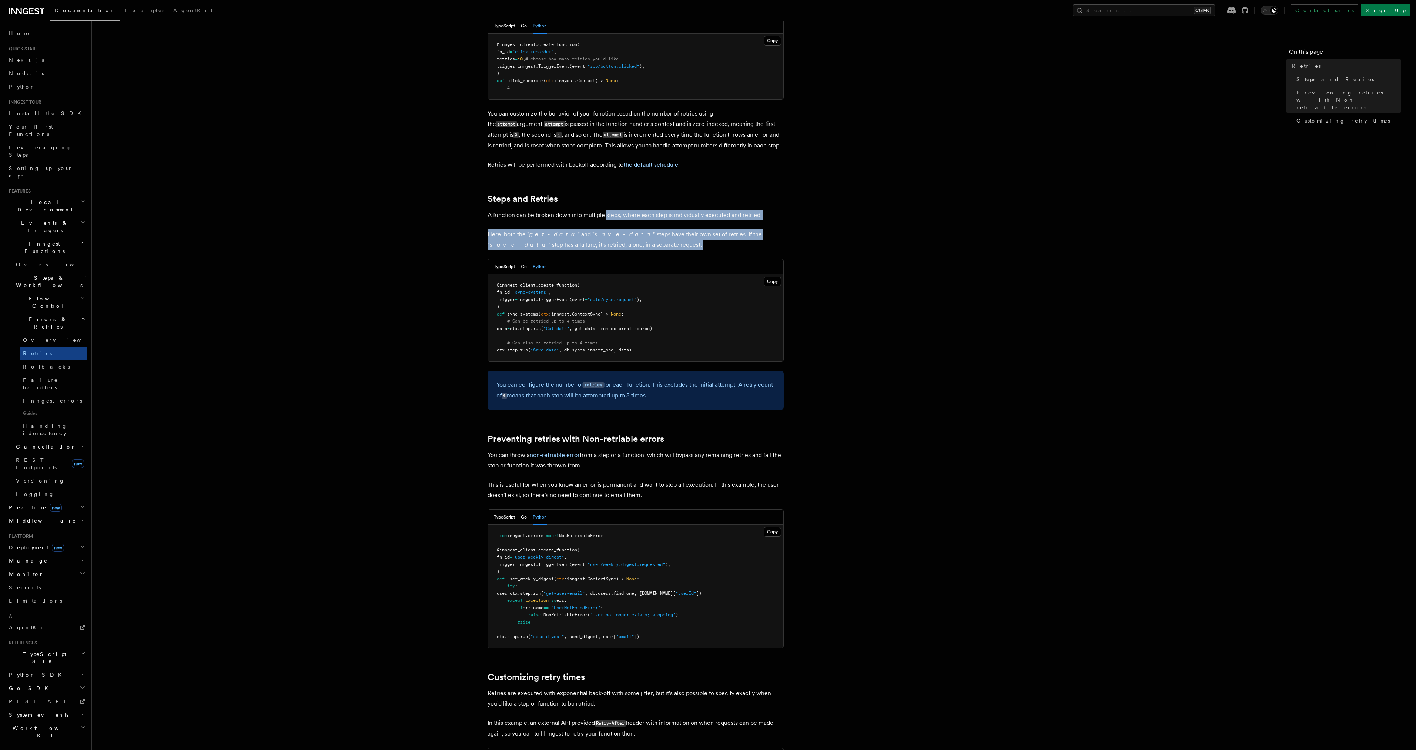
click at [605, 199] on article "Features Inngest Functions Errors & Retries Retries By default, in addition to …" at bounding box center [683, 421] width 1159 height 1223
click at [604, 234] on article "Features Inngest Functions Errors & Retries Retries By default, in addition to …" at bounding box center [683, 421] width 1159 height 1223
click at [604, 234] on p "Here, both the " get-data " and " save-data " steps have their own set of retri…" at bounding box center [636, 239] width 296 height 21
click at [599, 201] on article "Features Inngest Functions Errors & Retries Retries By default, in addition to …" at bounding box center [683, 421] width 1159 height 1223
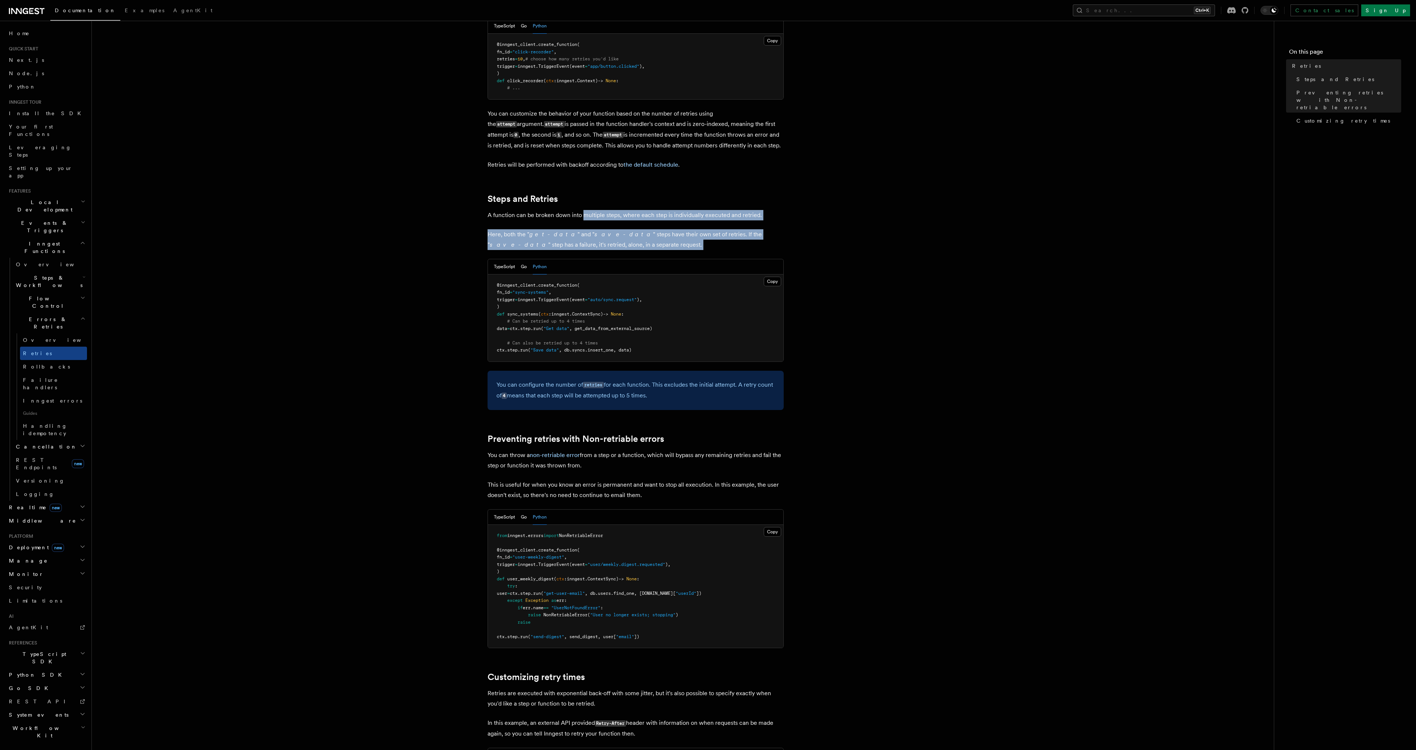
click at [599, 210] on p "A function can be broken down into multiple steps, where each step is individua…" at bounding box center [636, 215] width 296 height 10
click at [602, 238] on article "Features Inngest Functions Errors & Retries Retries By default, in addition to …" at bounding box center [683, 421] width 1159 height 1223
click at [602, 238] on p "Here, both the " get-data " and " save-data " steps have their own set of retri…" at bounding box center [636, 239] width 296 height 21
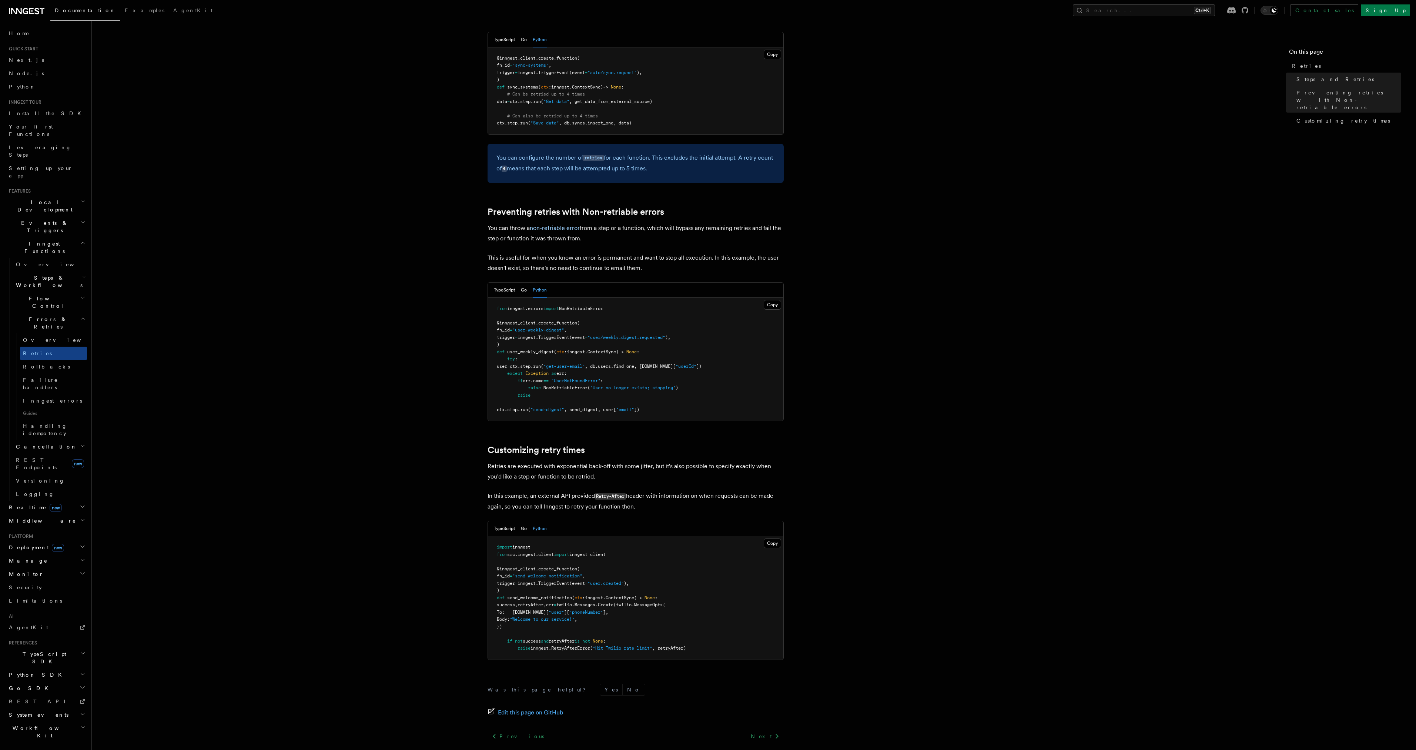
scroll to position [496, 0]
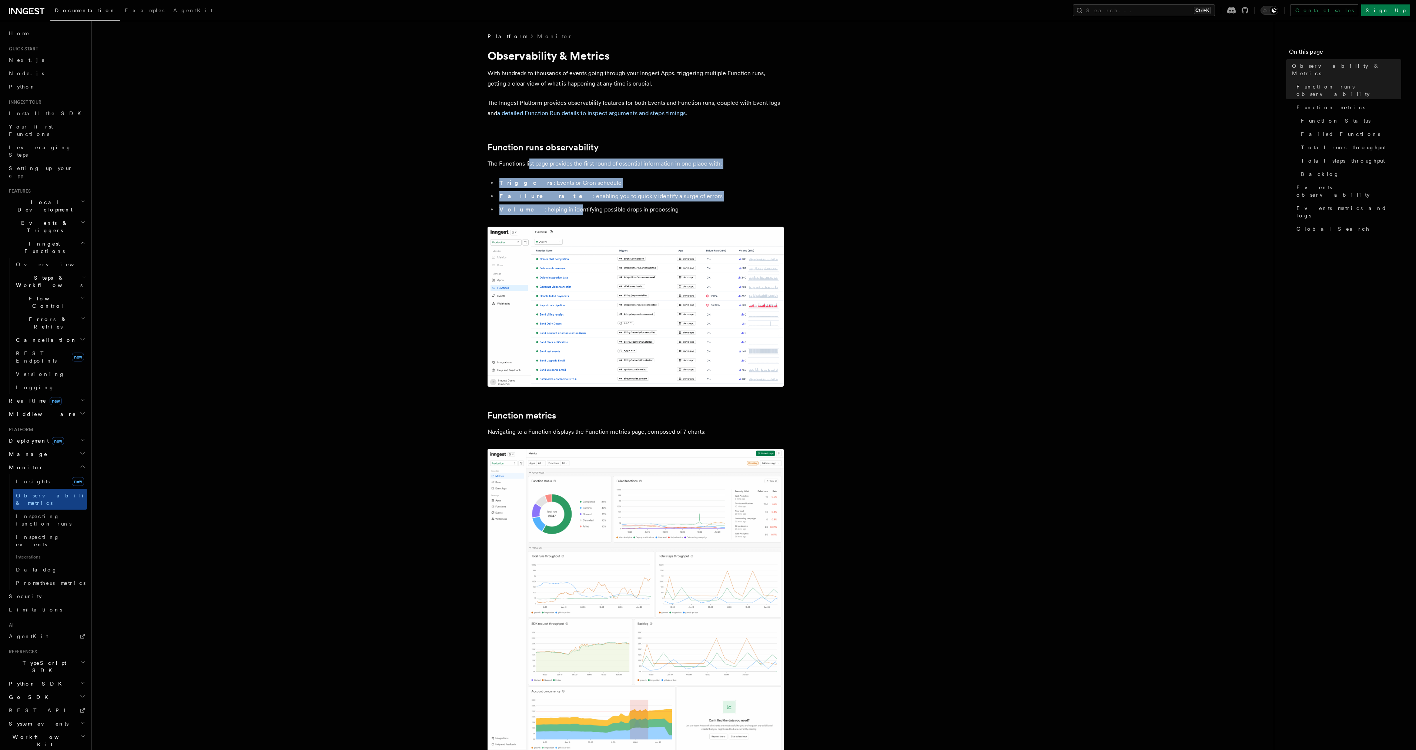
drag, startPoint x: 529, startPoint y: 164, endPoint x: 558, endPoint y: 204, distance: 49.0
click at [558, 204] on ul "Triggers : Events or Cron schedule Failure rate : enabling you to quickly ident…" at bounding box center [636, 196] width 296 height 37
drag, startPoint x: 558, startPoint y: 204, endPoint x: 545, endPoint y: 163, distance: 42.5
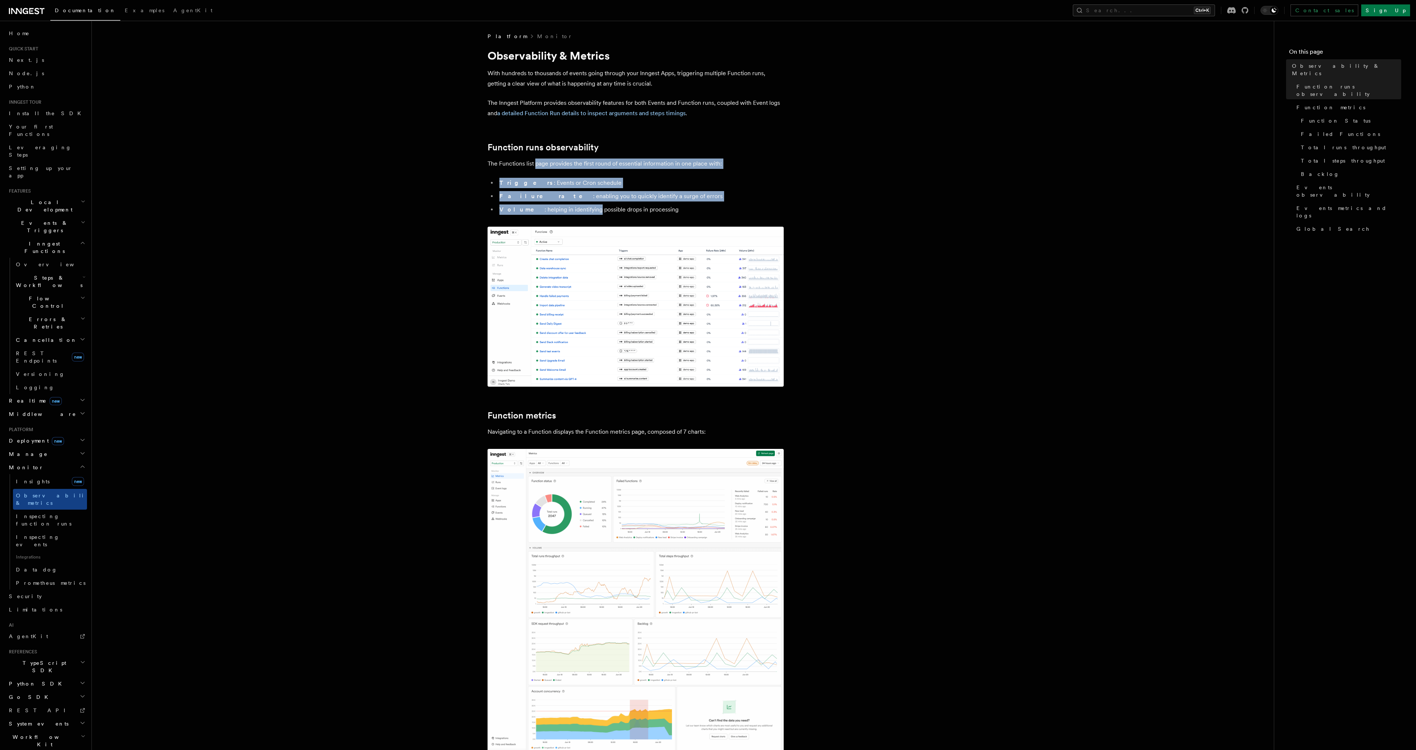
click at [545, 163] on p "The Functions list page provides the first round of essential information in on…" at bounding box center [636, 163] width 296 height 10
drag, startPoint x: 545, startPoint y: 163, endPoint x: 558, endPoint y: 203, distance: 42.0
click at [558, 203] on ul "Triggers : Events or Cron schedule Failure rate : enabling you to quickly ident…" at bounding box center [636, 196] width 296 height 37
click at [557, 255] on img at bounding box center [636, 307] width 296 height 160
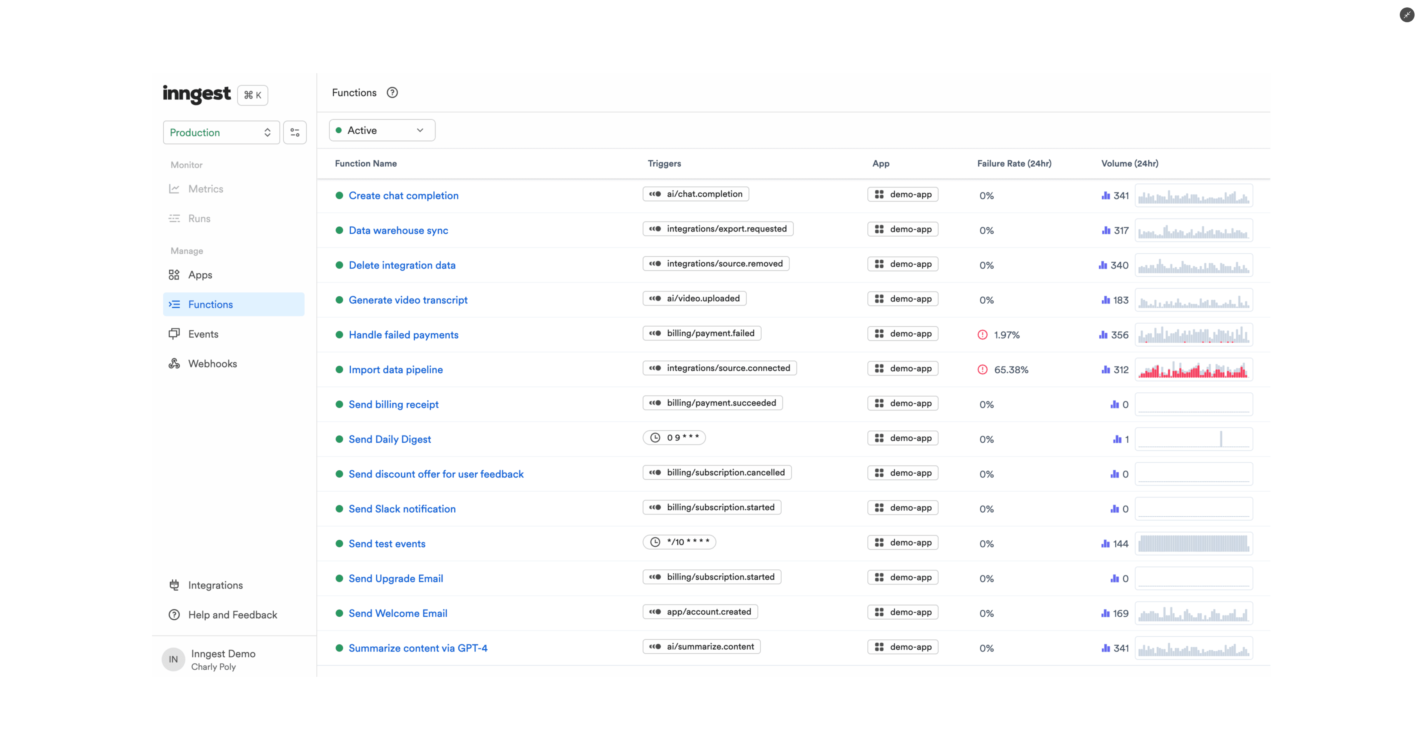
click at [828, 258] on img at bounding box center [711, 375] width 1118 height 604
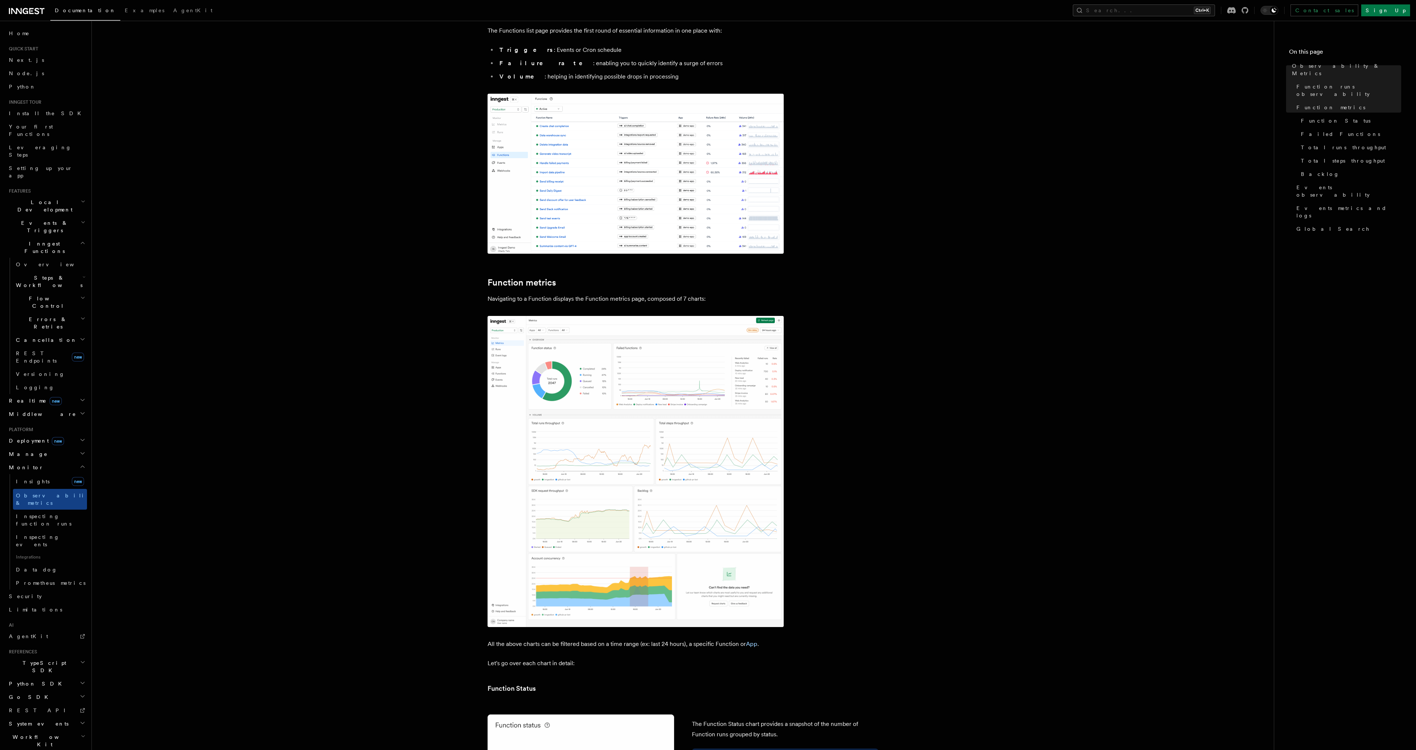
scroll to position [148, 0]
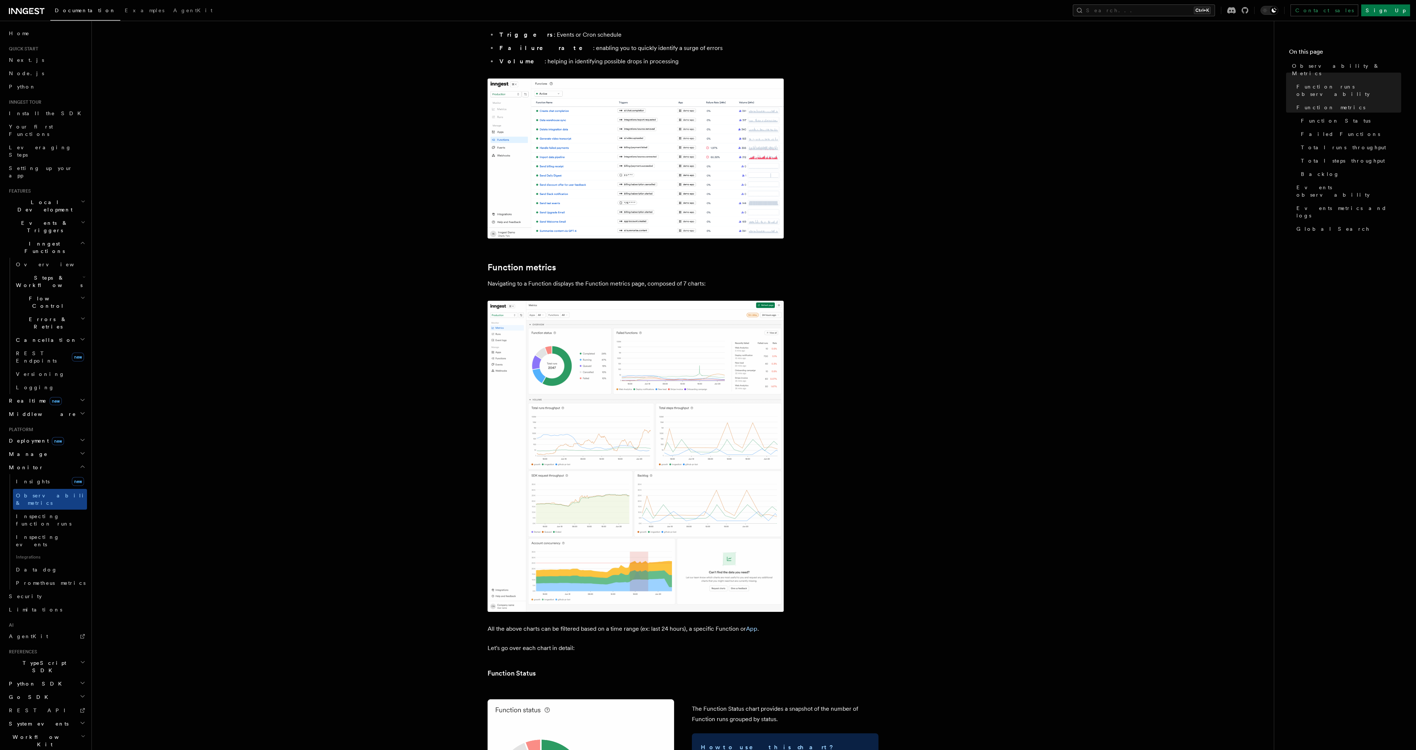
click at [651, 386] on img at bounding box center [636, 456] width 296 height 311
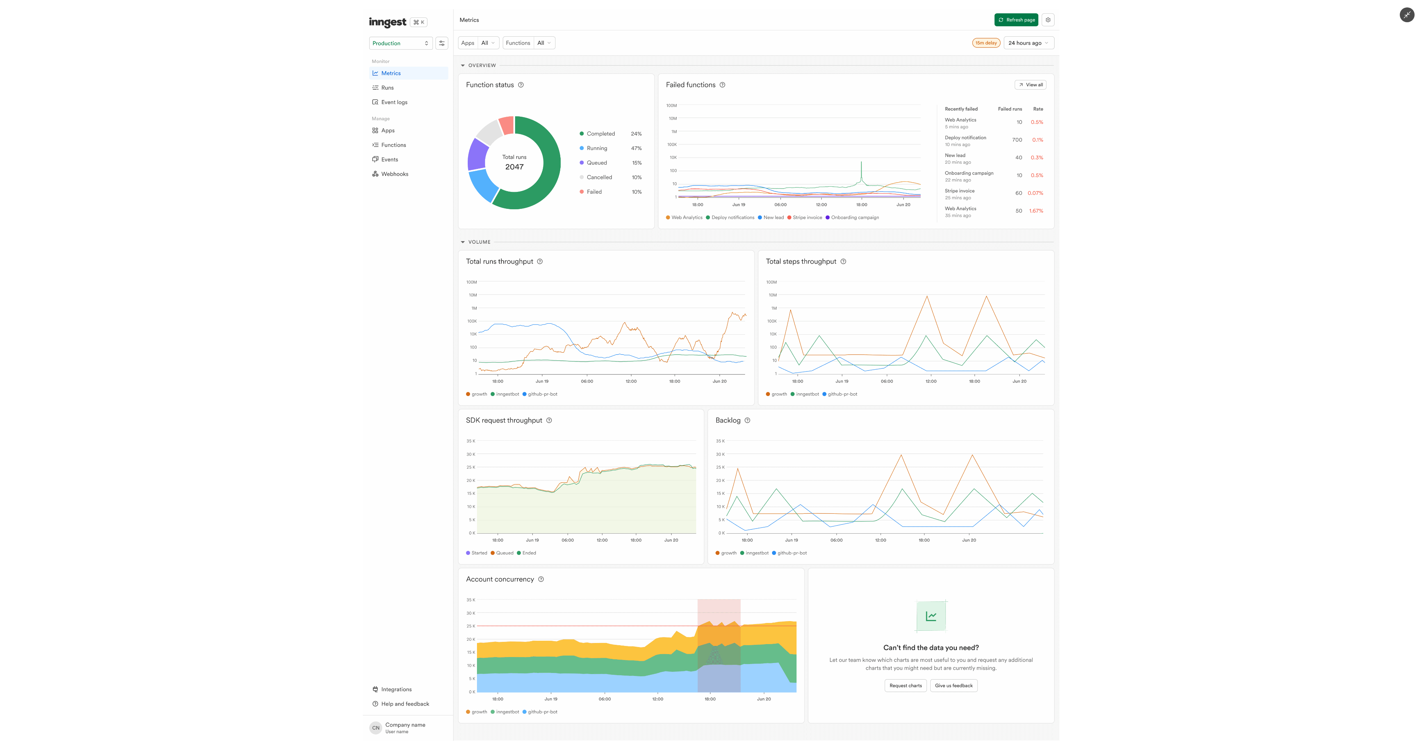
click at [1098, 268] on div at bounding box center [711, 375] width 1422 height 750
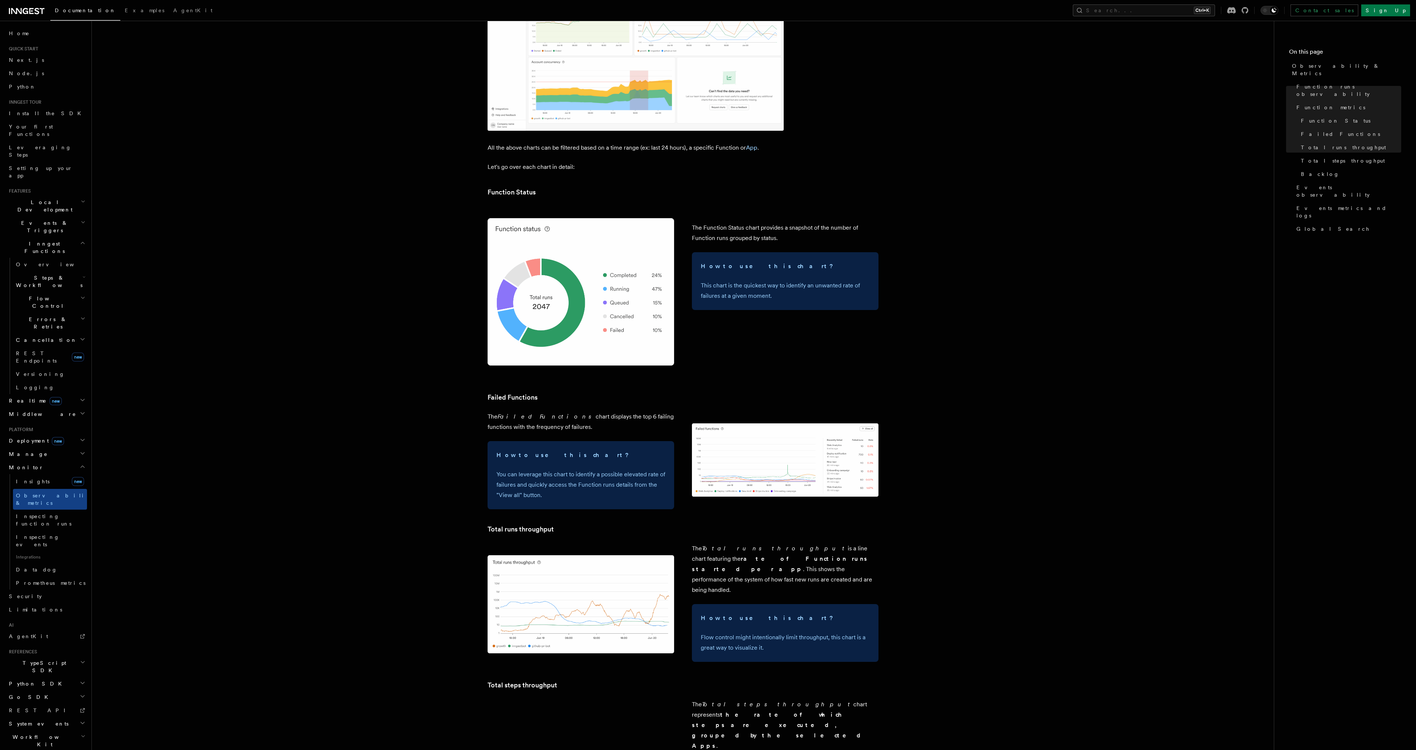
scroll to position [629, 0]
click at [756, 149] on link "App" at bounding box center [751, 147] width 11 height 7
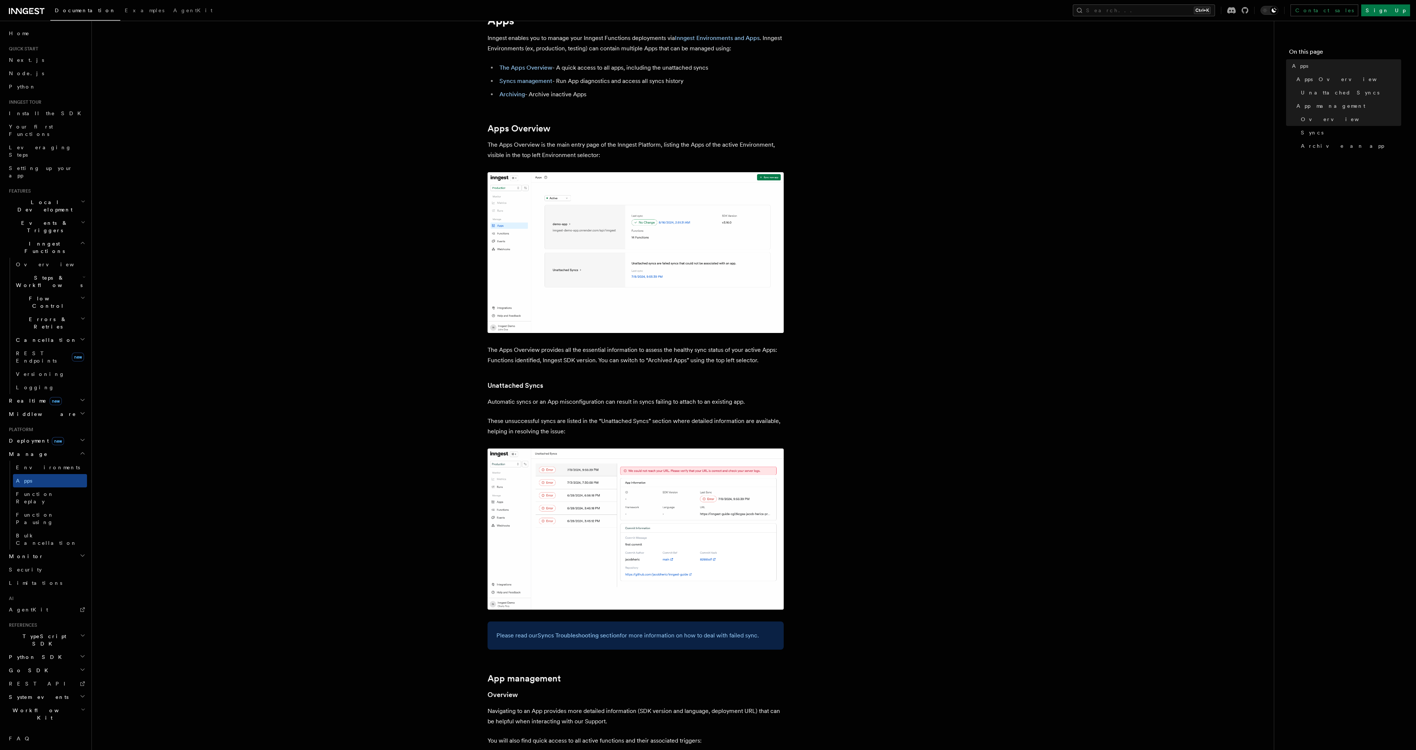
scroll to position [37, 0]
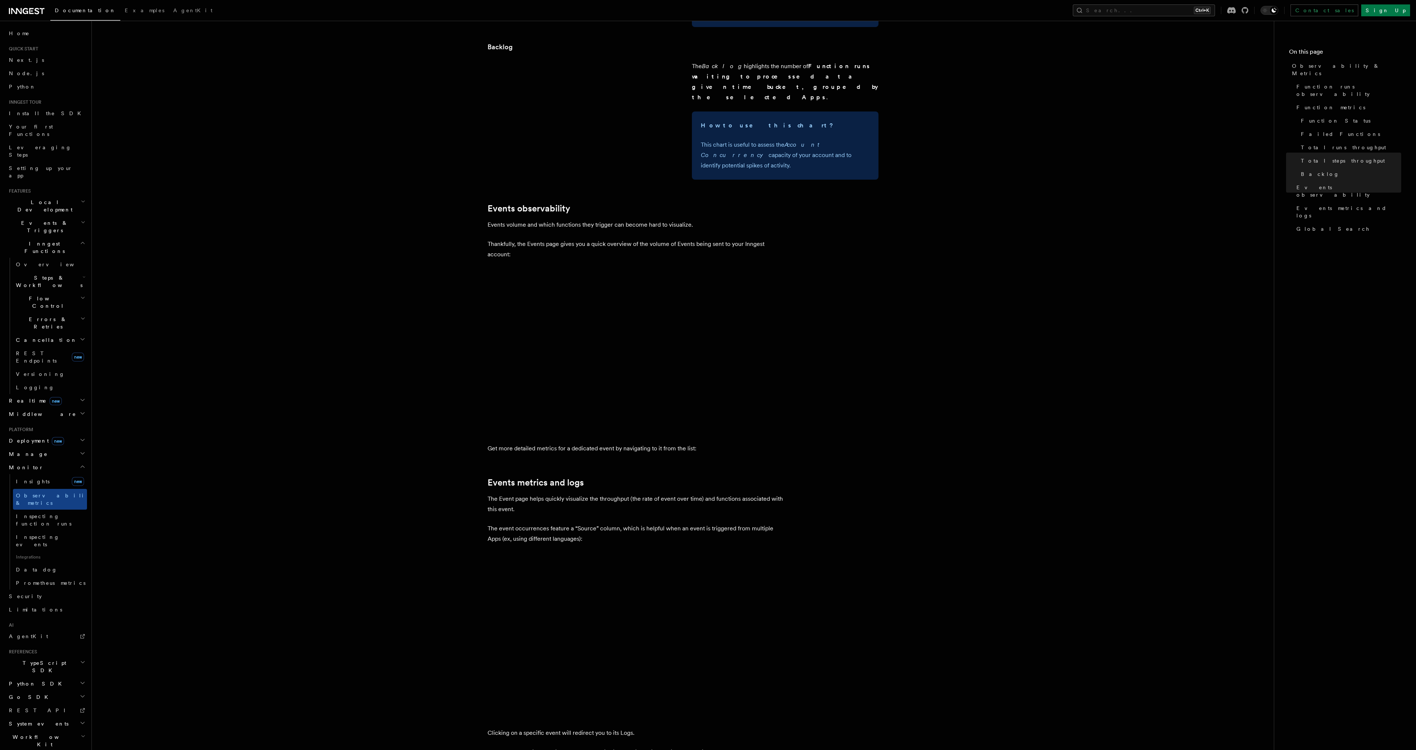
scroll to position [1481, 0]
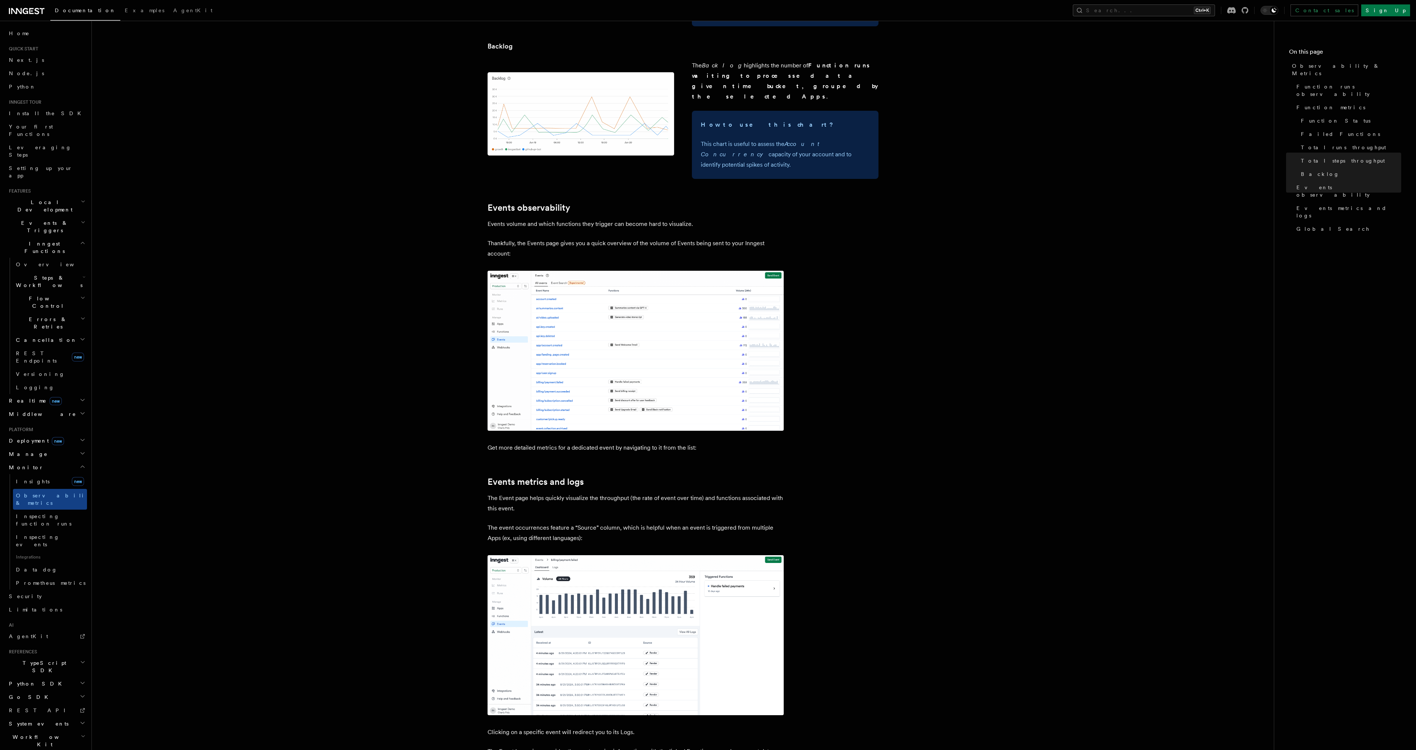
click at [727, 288] on img at bounding box center [636, 351] width 296 height 160
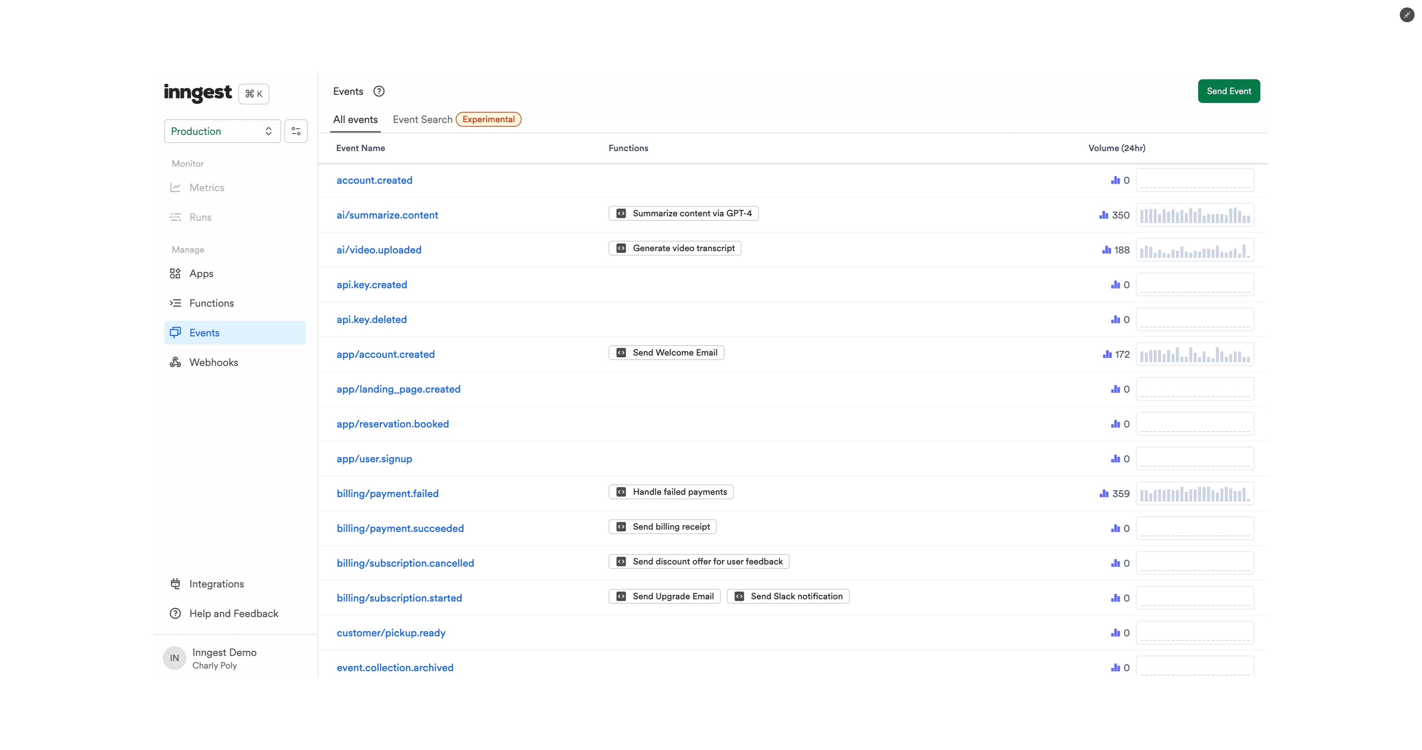
click at [629, 36] on div at bounding box center [711, 375] width 1422 height 750
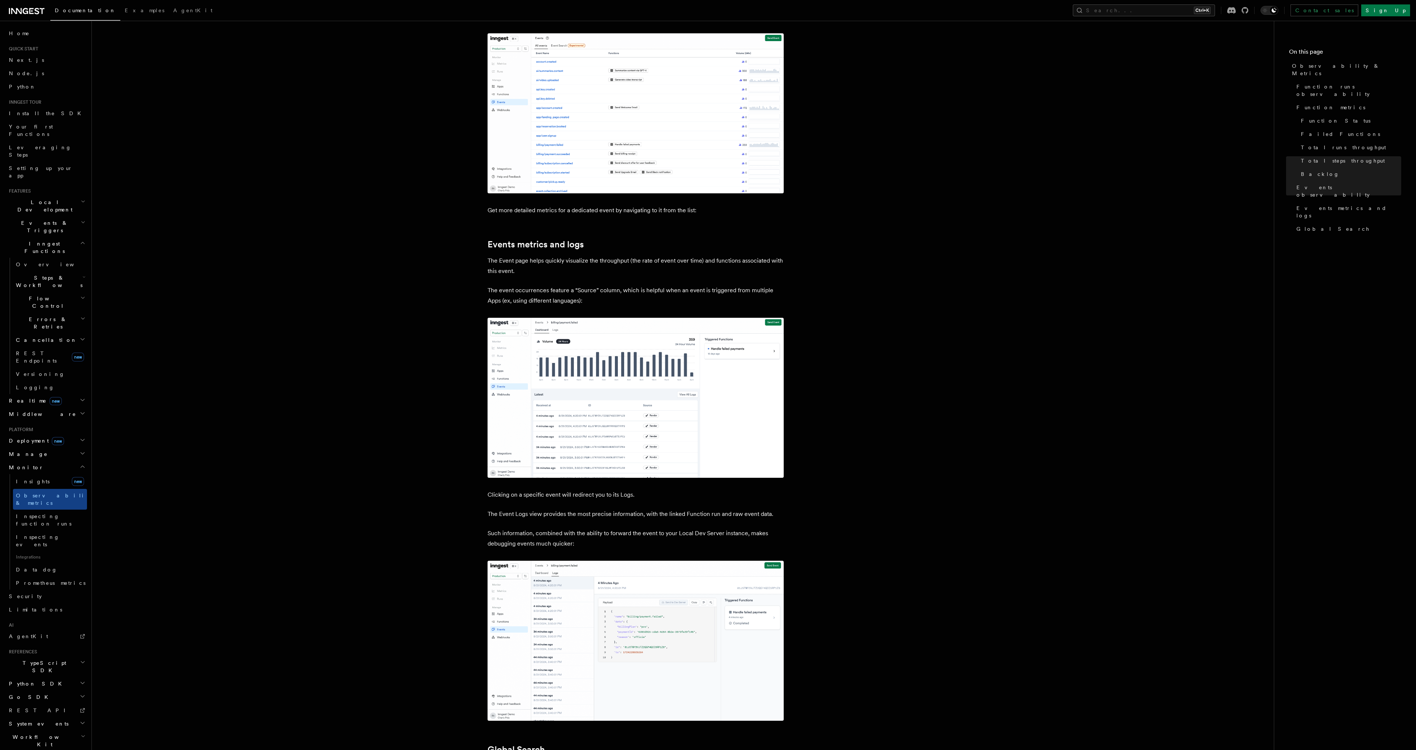
scroll to position [1740, 0]
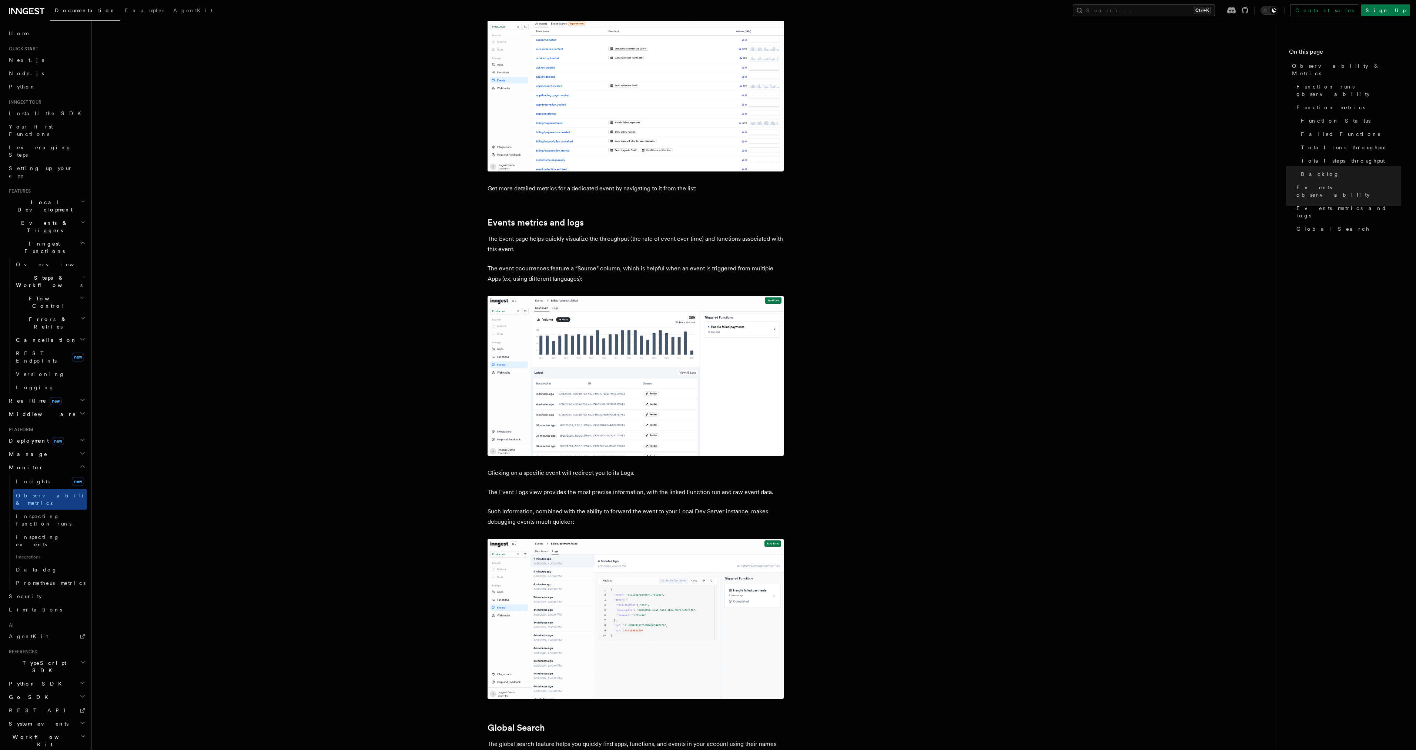
click at [598, 296] on img at bounding box center [636, 376] width 296 height 160
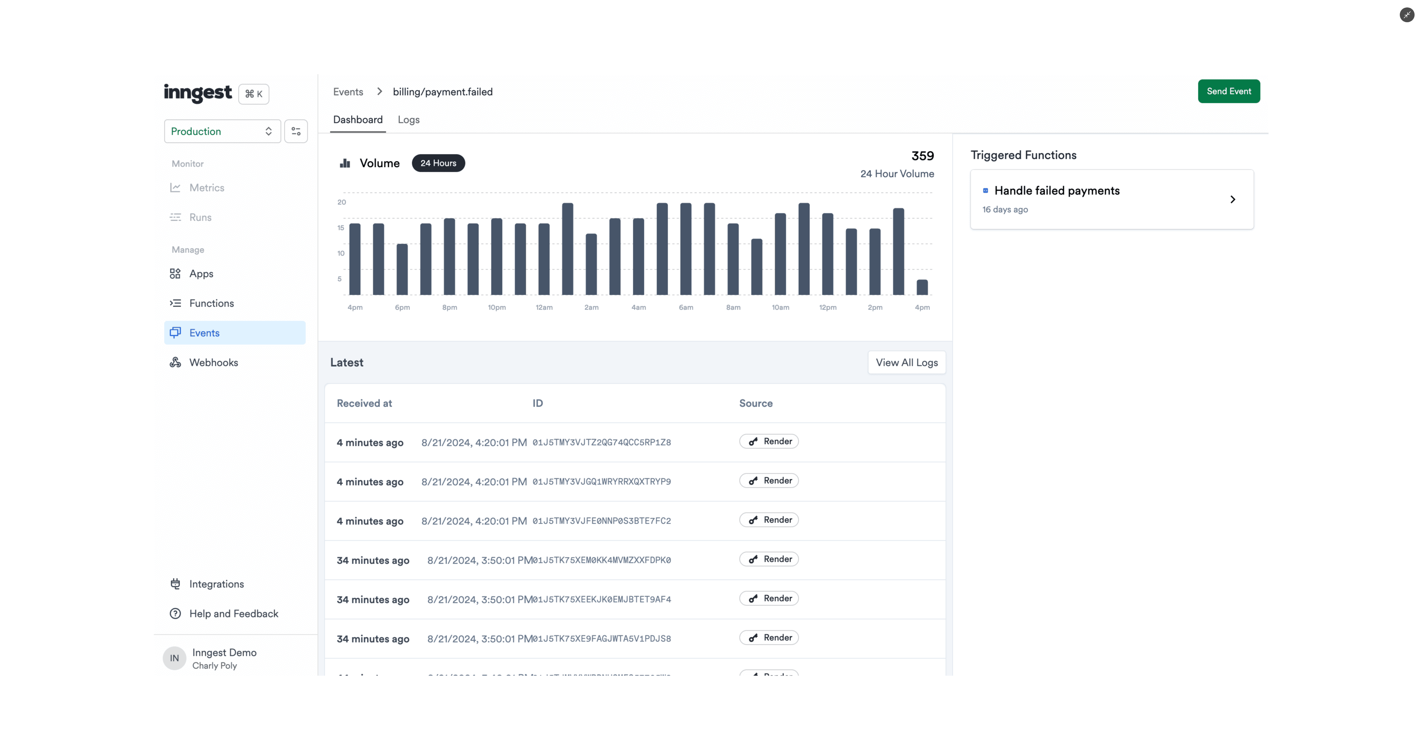
click at [557, 35] on div at bounding box center [711, 375] width 1422 height 750
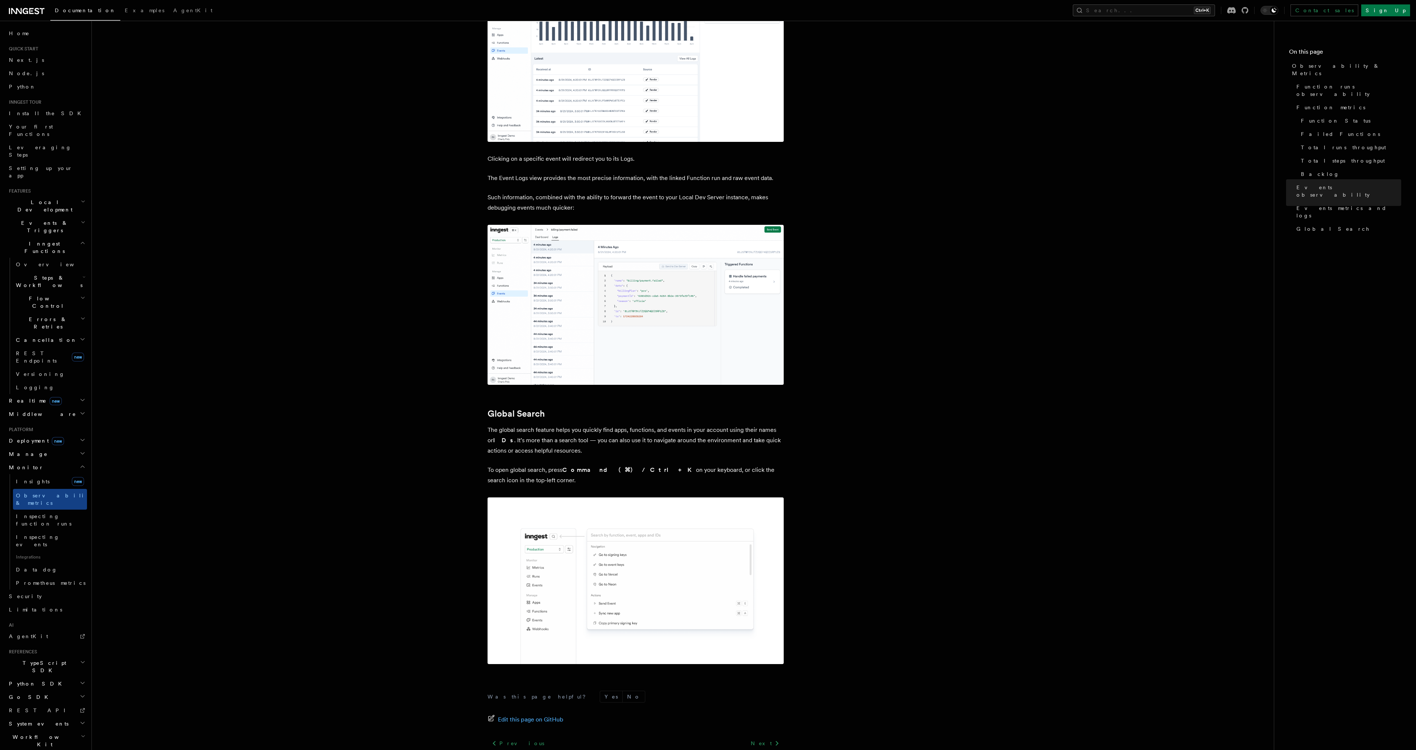
scroll to position [2055, 0]
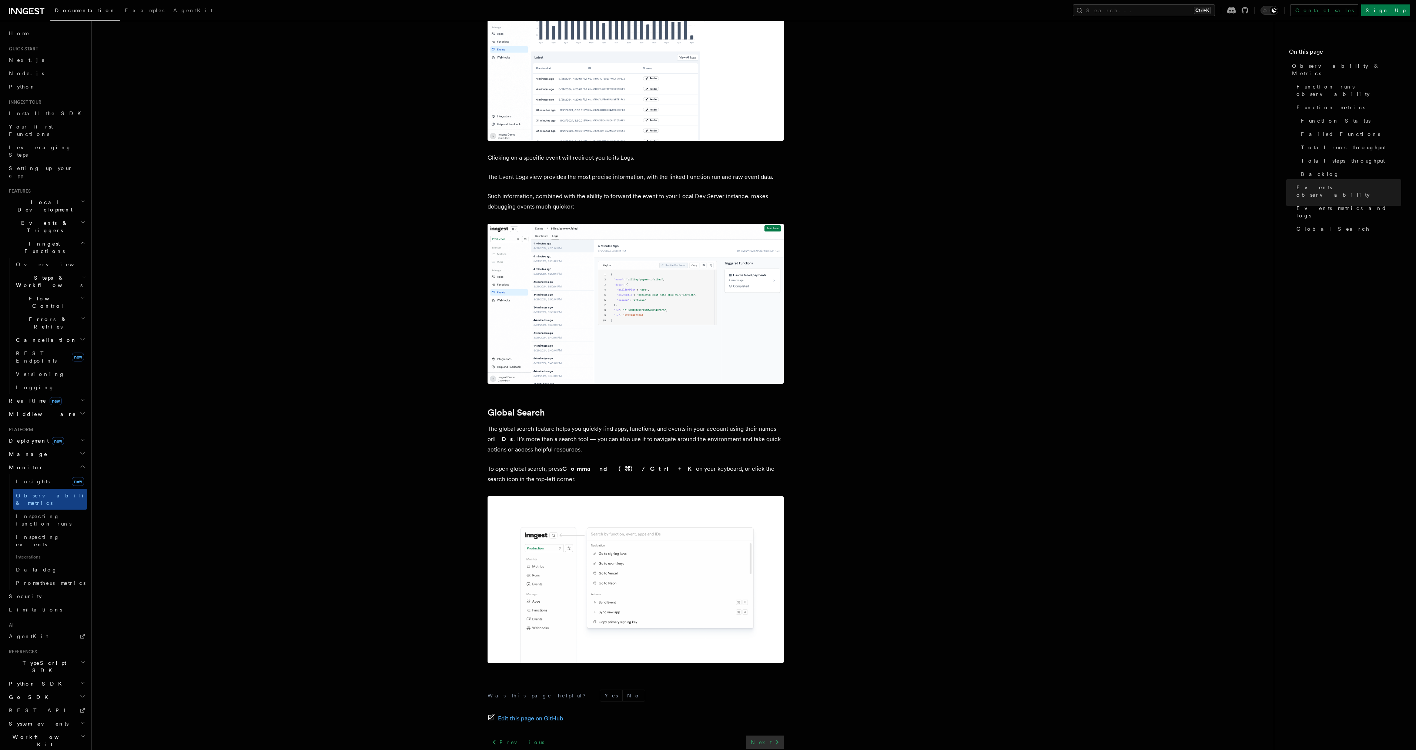
click at [766, 735] on link "Next" at bounding box center [765, 741] width 37 height 13
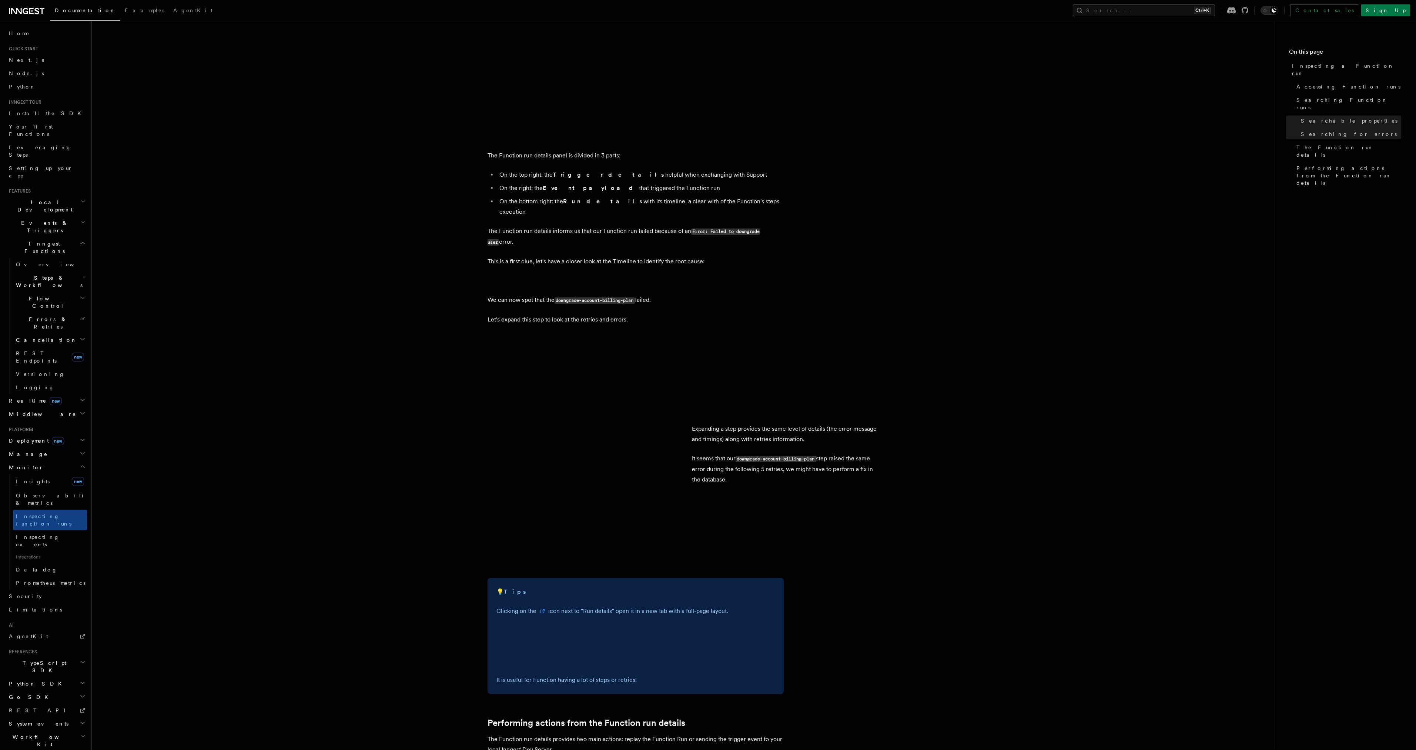
scroll to position [1516, 0]
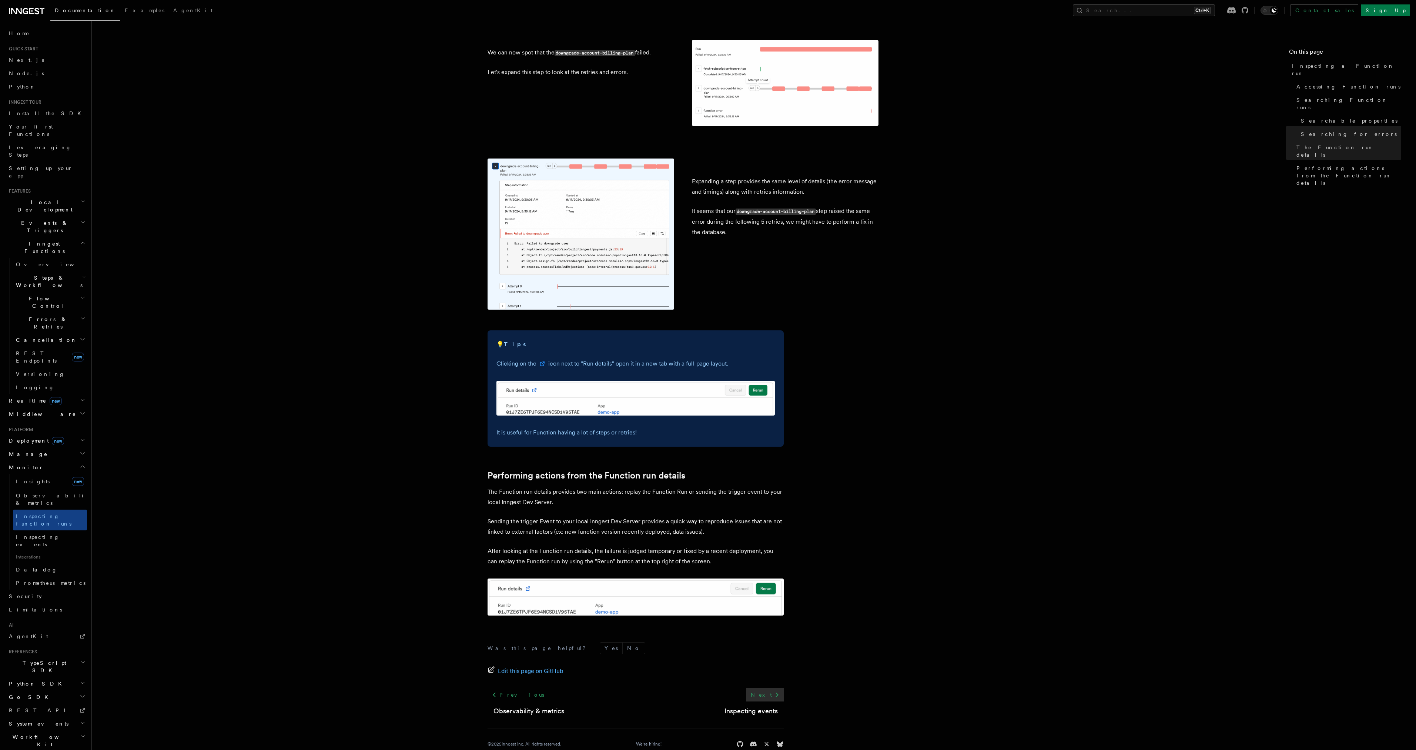
click at [772, 688] on link "Next" at bounding box center [765, 694] width 37 height 13
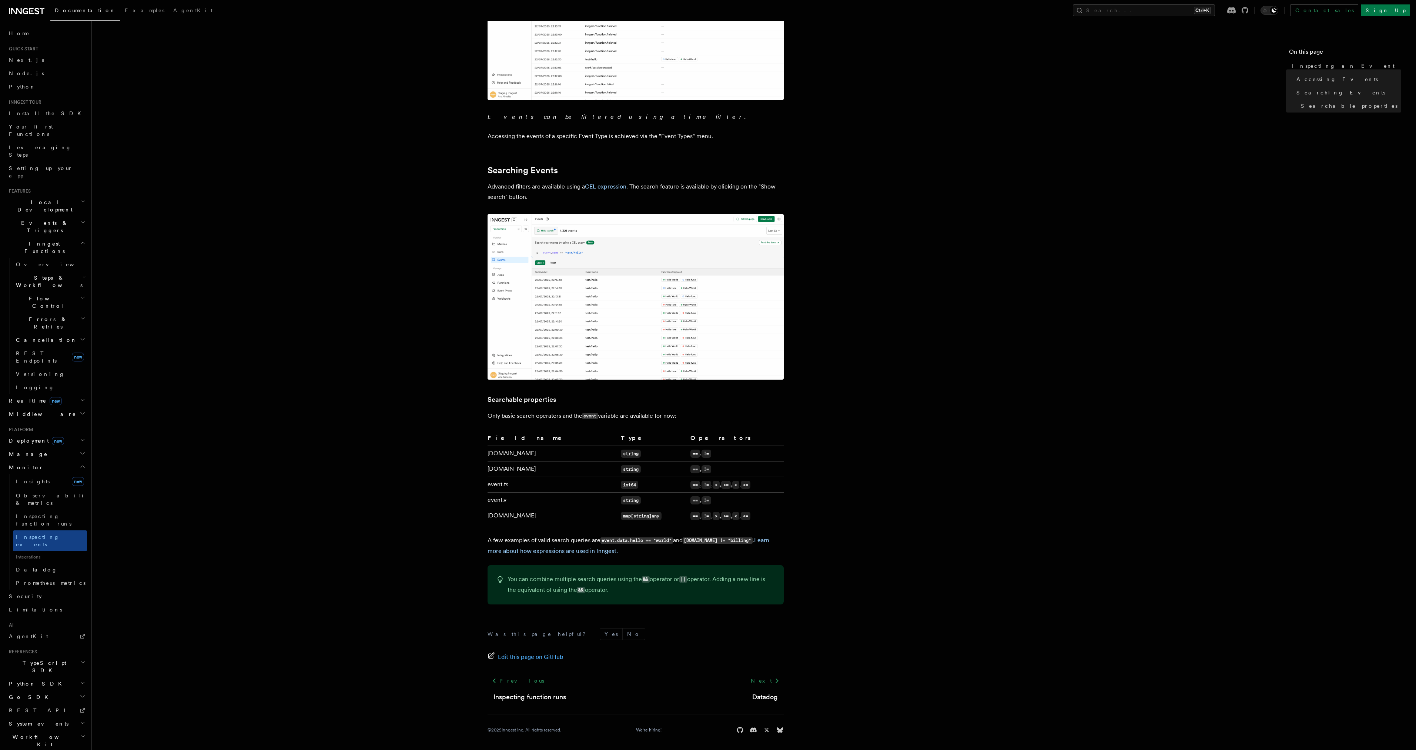
scroll to position [230, 0]
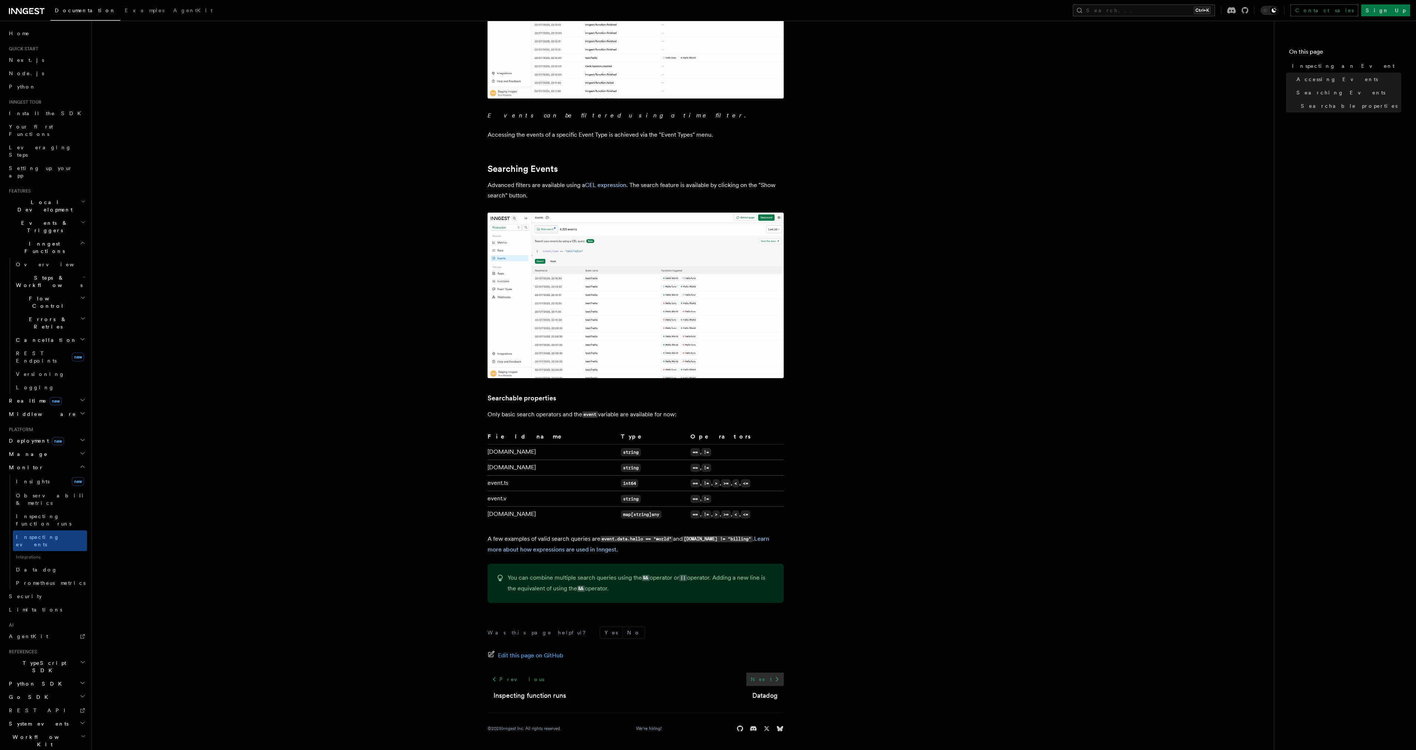
click at [763, 679] on link "Next" at bounding box center [765, 678] width 37 height 13
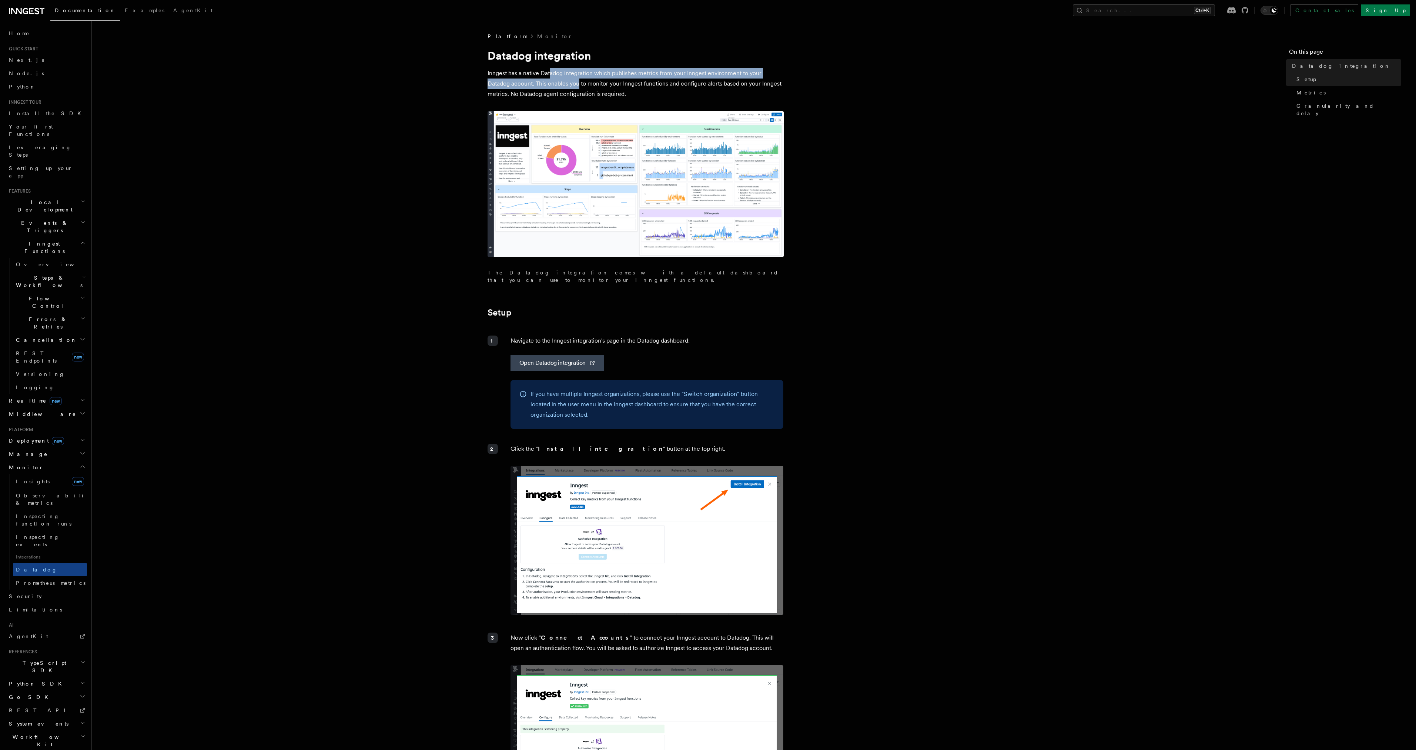
drag, startPoint x: 551, startPoint y: 77, endPoint x: 555, endPoint y: 88, distance: 12.0
click at [555, 88] on p "Inngest has a native Datadog integration which publishes metrics from your Inng…" at bounding box center [636, 83] width 296 height 31
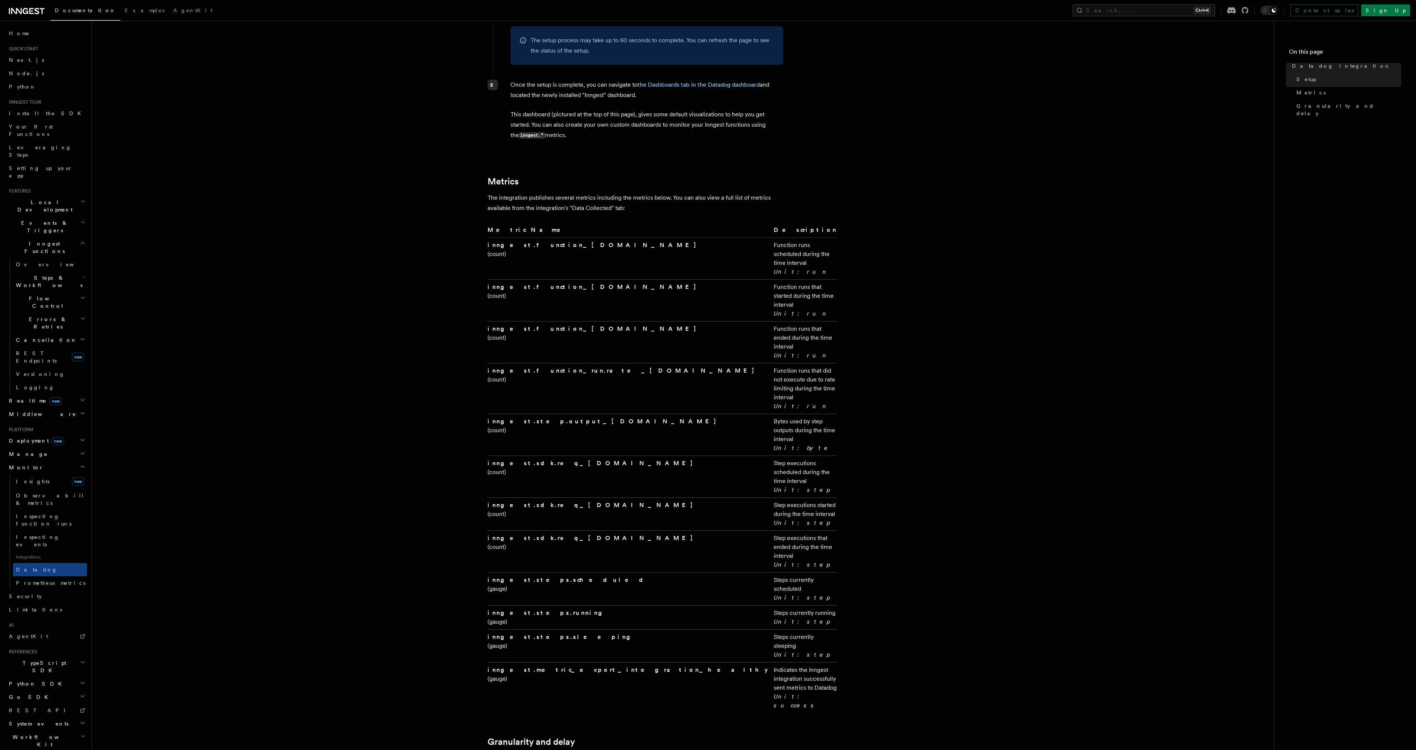
scroll to position [1127, 0]
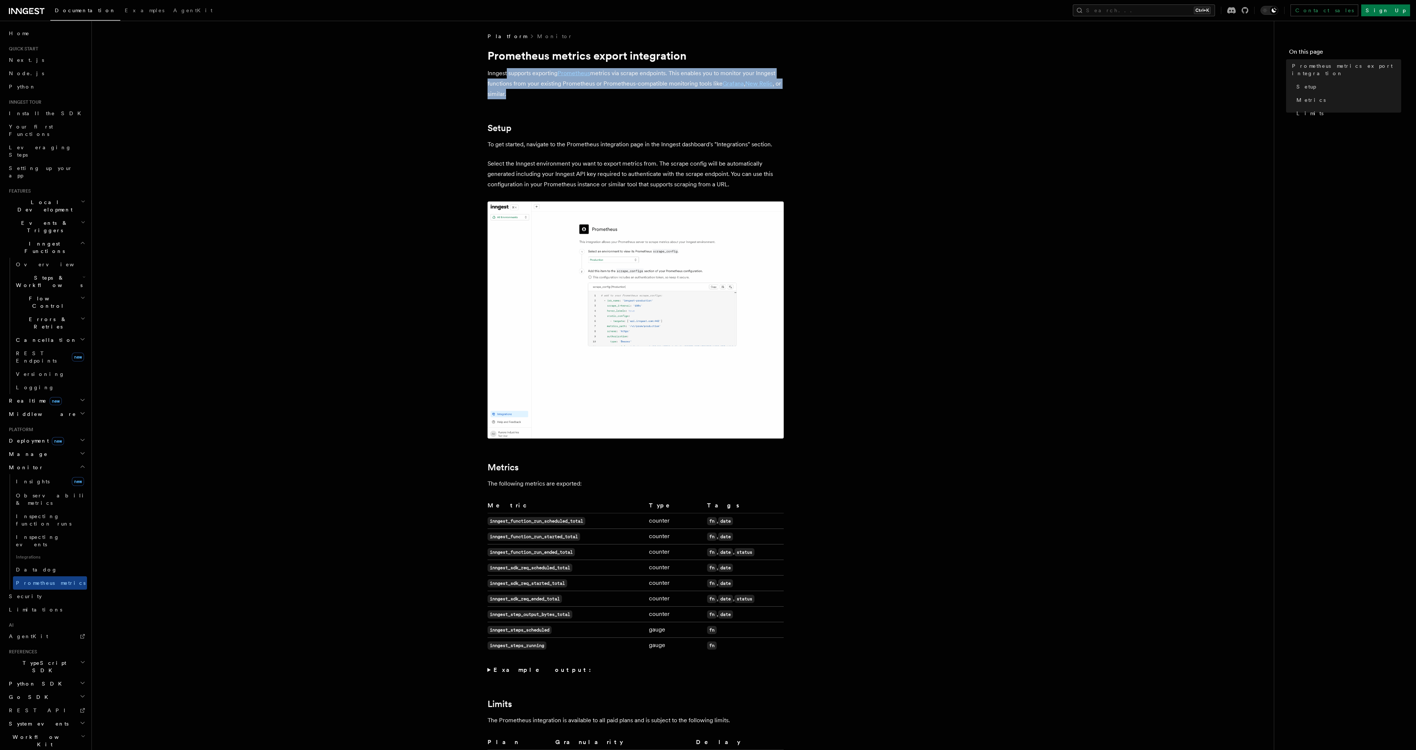
drag, startPoint x: 507, startPoint y: 71, endPoint x: 521, endPoint y: 90, distance: 22.5
click at [521, 90] on p "Inngest supports exporting Prometheus metrics via scrape endpoints. This enable…" at bounding box center [636, 83] width 296 height 31
drag, startPoint x: 521, startPoint y: 90, endPoint x: 516, endPoint y: 71, distance: 18.7
click at [516, 71] on p "Inngest supports exporting Prometheus metrics via scrape endpoints. This enable…" at bounding box center [636, 83] width 296 height 31
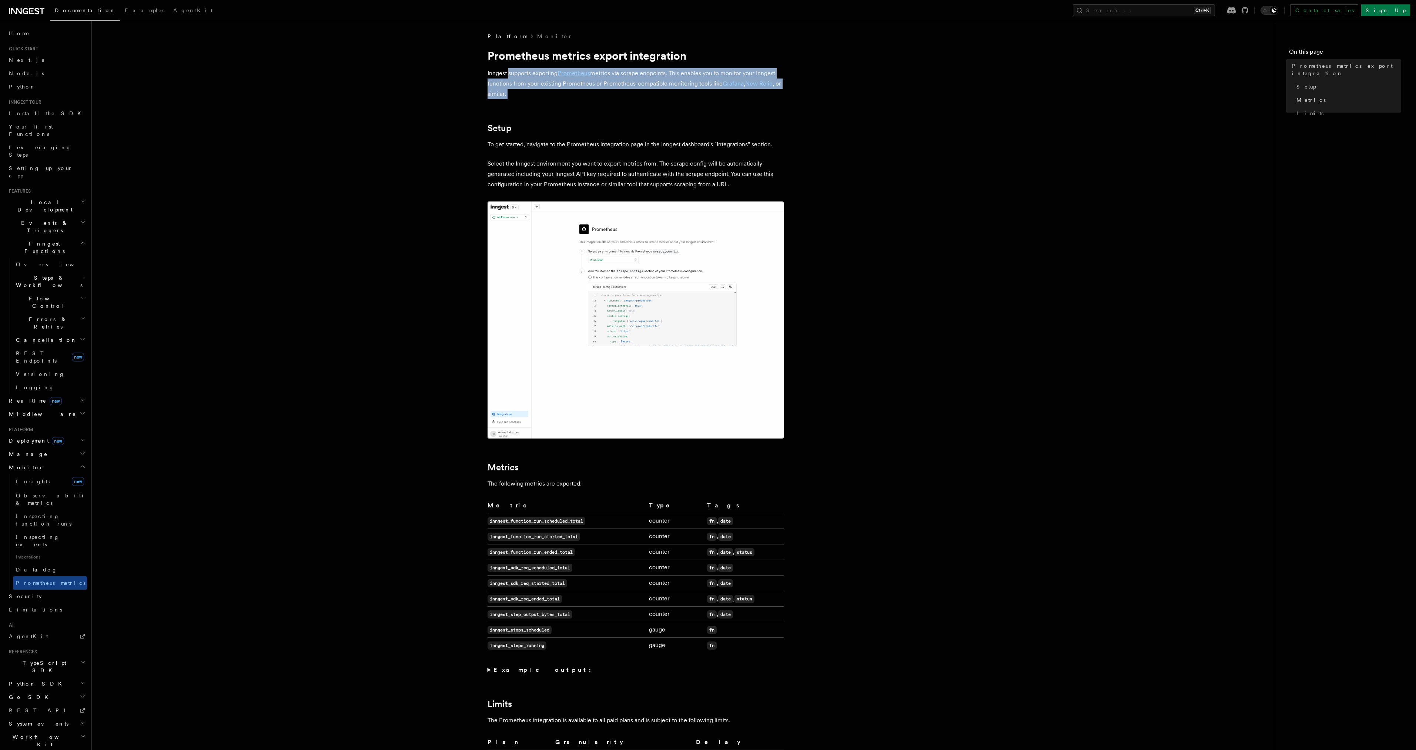
click at [516, 71] on p "Inngest supports exporting Prometheus metrics via scrape endpoints. This enable…" at bounding box center [636, 83] width 296 height 31
drag, startPoint x: 516, startPoint y: 71, endPoint x: 523, endPoint y: 91, distance: 21.2
click at [523, 91] on p "Inngest supports exporting Prometheus metrics via scrape endpoints. This enable…" at bounding box center [636, 83] width 296 height 31
drag, startPoint x: 523, startPoint y: 91, endPoint x: 527, endPoint y: 69, distance: 22.5
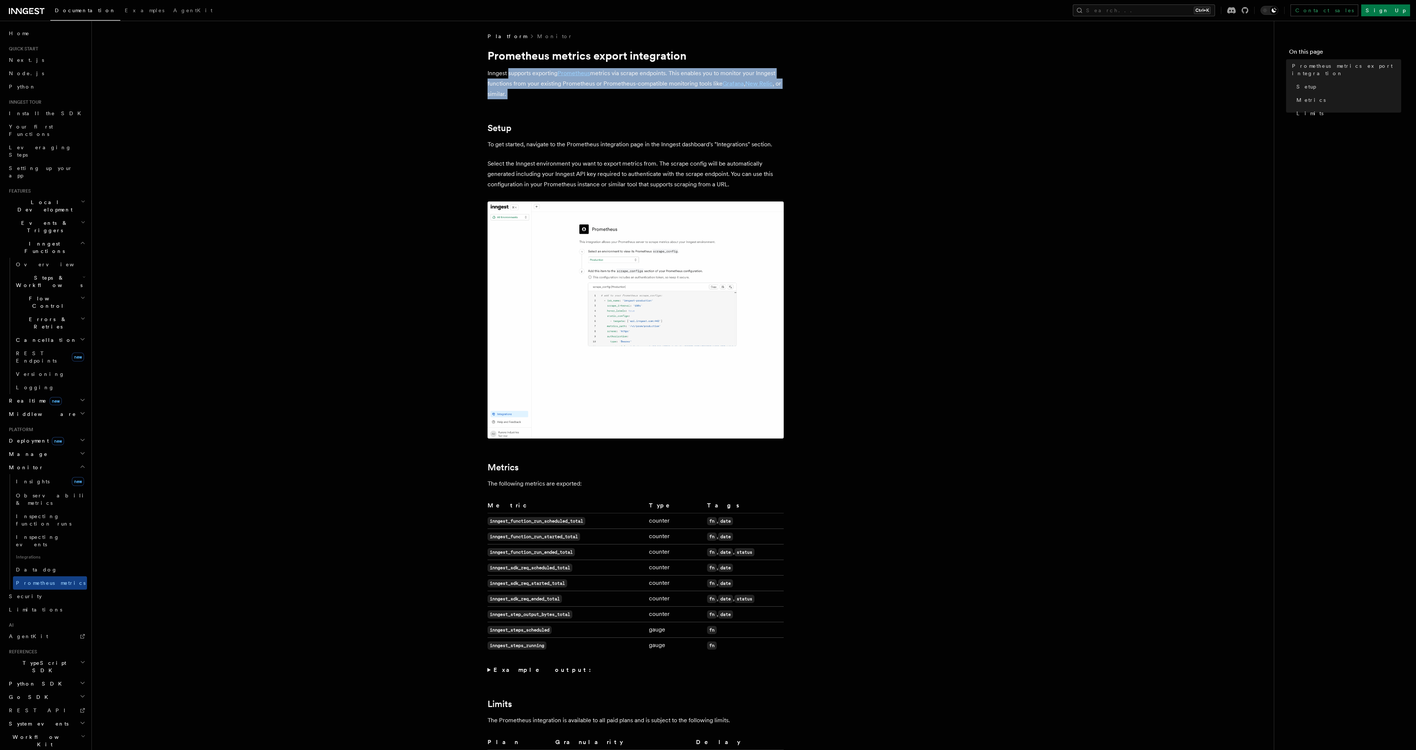
click at [527, 69] on p "Inngest supports exporting Prometheus metrics via scrape endpoints. This enable…" at bounding box center [636, 83] width 296 height 31
drag, startPoint x: 527, startPoint y: 69, endPoint x: 534, endPoint y: 95, distance: 26.8
click at [534, 95] on p "Inngest supports exporting Prometheus metrics via scrape endpoints. This enable…" at bounding box center [636, 83] width 296 height 31
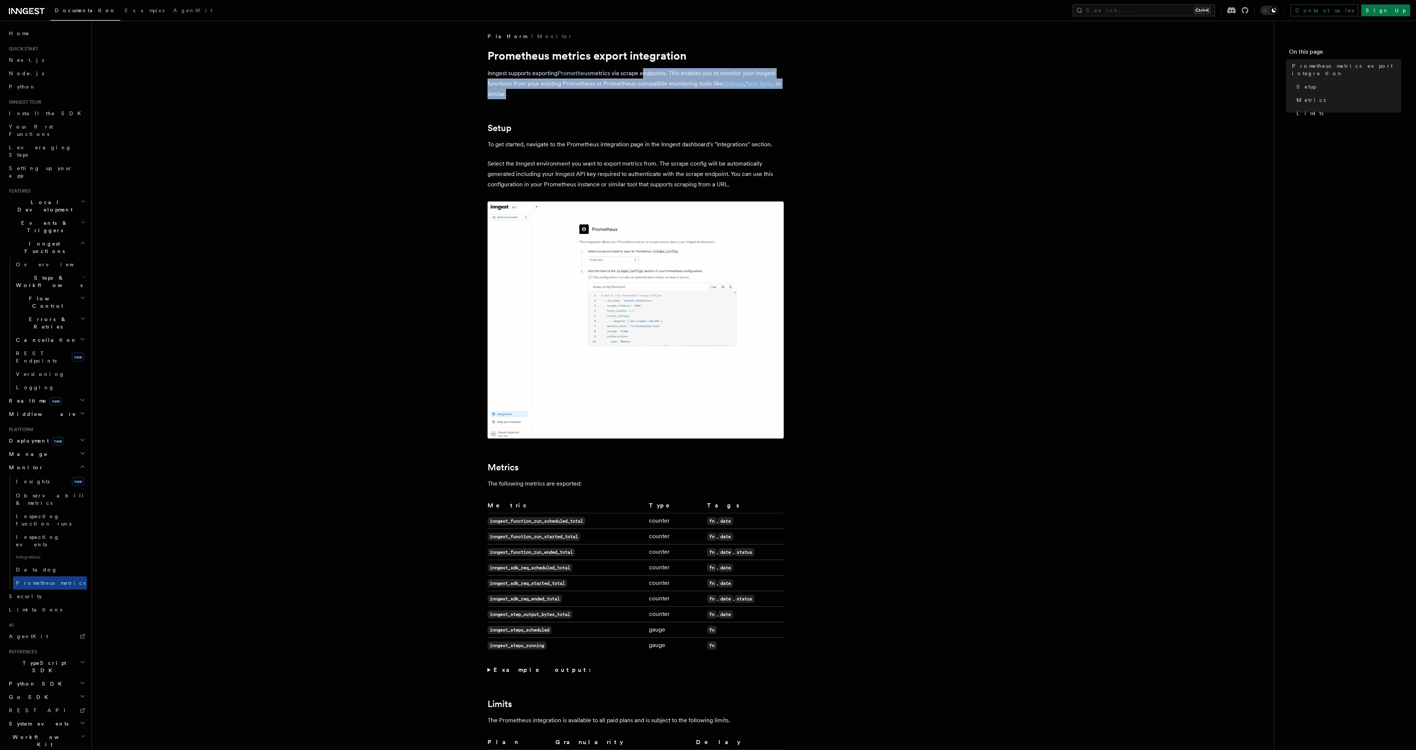
drag, startPoint x: 645, startPoint y: 89, endPoint x: 642, endPoint y: 71, distance: 18.3
click at [642, 71] on p "Inngest supports exporting Prometheus metrics via scrape endpoints. This enable…" at bounding box center [636, 83] width 296 height 31
drag, startPoint x: 642, startPoint y: 71, endPoint x: 646, endPoint y: 95, distance: 24.0
click at [646, 95] on p "Inngest supports exporting Prometheus metrics via scrape endpoints. This enable…" at bounding box center [636, 83] width 296 height 31
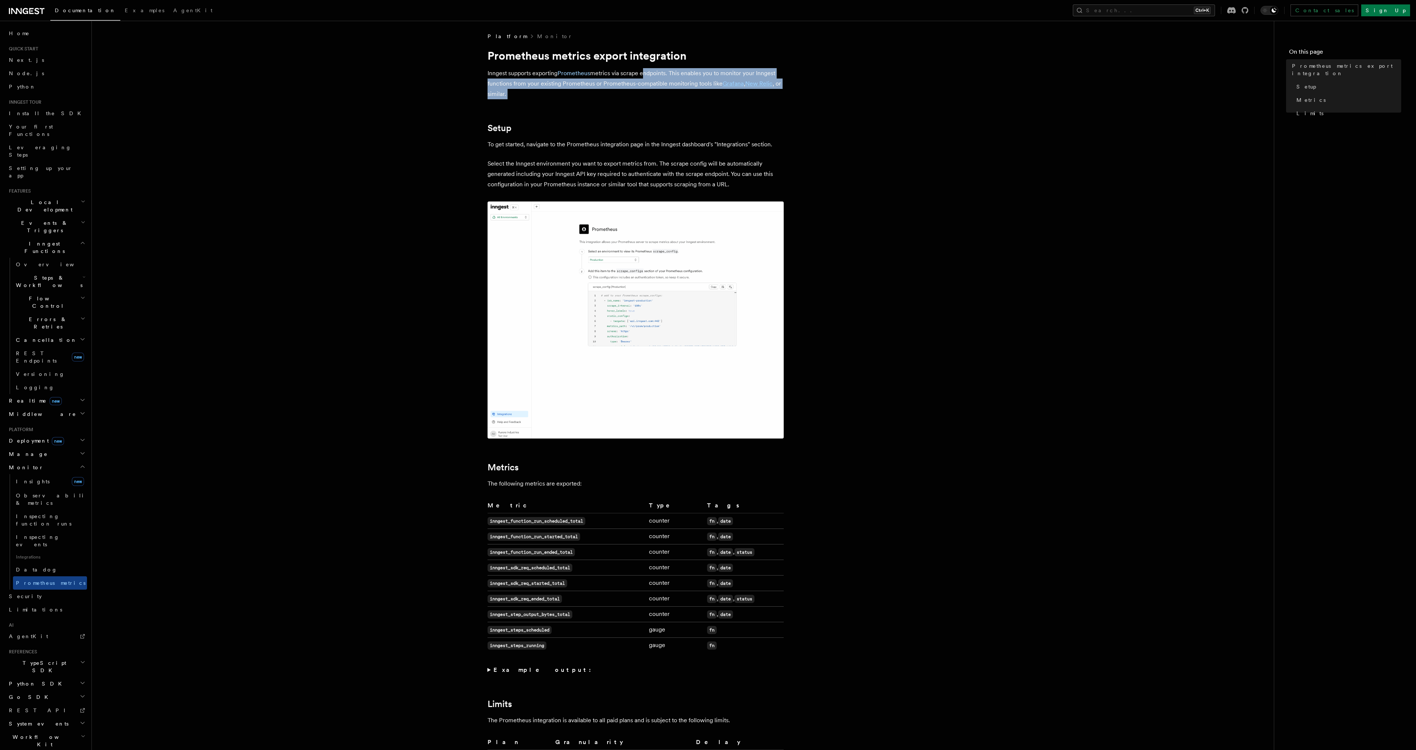
click at [646, 95] on p "Inngest supports exporting Prometheus metrics via scrape endpoints. This enable…" at bounding box center [636, 83] width 296 height 31
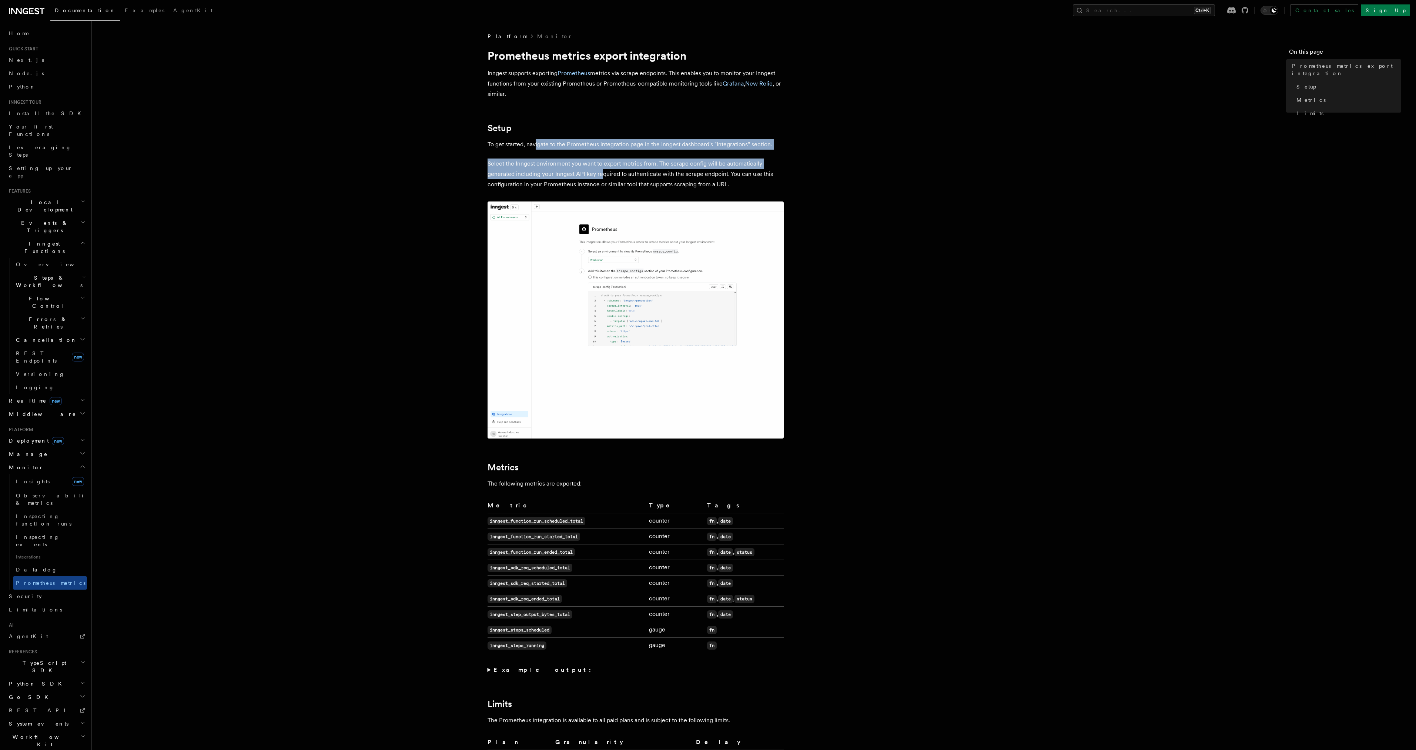
drag, startPoint x: 535, startPoint y: 138, endPoint x: 602, endPoint y: 173, distance: 75.2
click at [602, 173] on article "Platform Monitor Prometheus metrics export integration Inngest supports exporti…" at bounding box center [683, 499] width 1159 height 932
click at [602, 173] on p "Select the Inngest environment you want to export metrics from. The scrape conf…" at bounding box center [636, 173] width 296 height 31
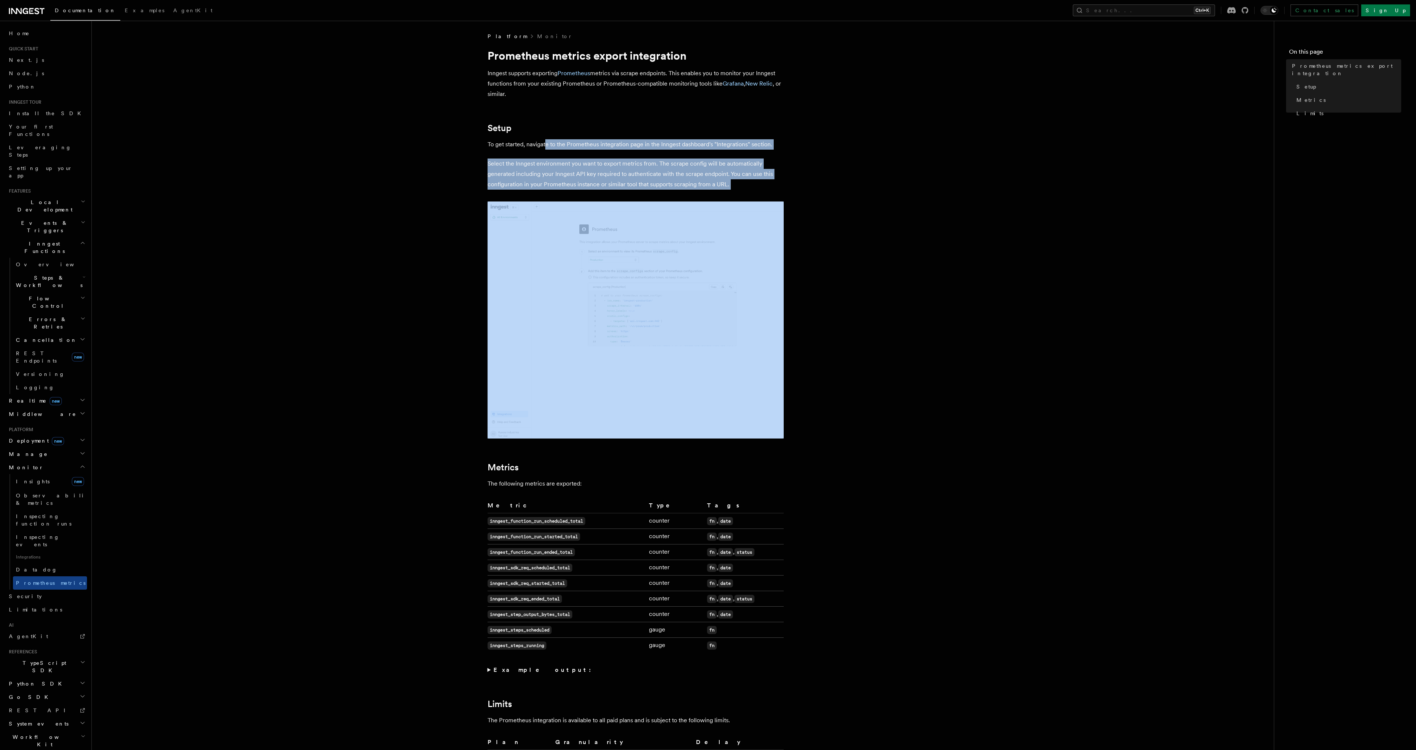
drag, startPoint x: 547, startPoint y: 148, endPoint x: 631, endPoint y: 190, distance: 94.2
click at [631, 190] on article "Platform Monitor Prometheus metrics export integration Inngest supports exporti…" at bounding box center [683, 499] width 1159 height 932
drag, startPoint x: 631, startPoint y: 190, endPoint x: 600, endPoint y: 152, distance: 49.0
click at [600, 152] on article "Platform Monitor Prometheus metrics export integration Inngest supports exporti…" at bounding box center [683, 499] width 1159 height 932
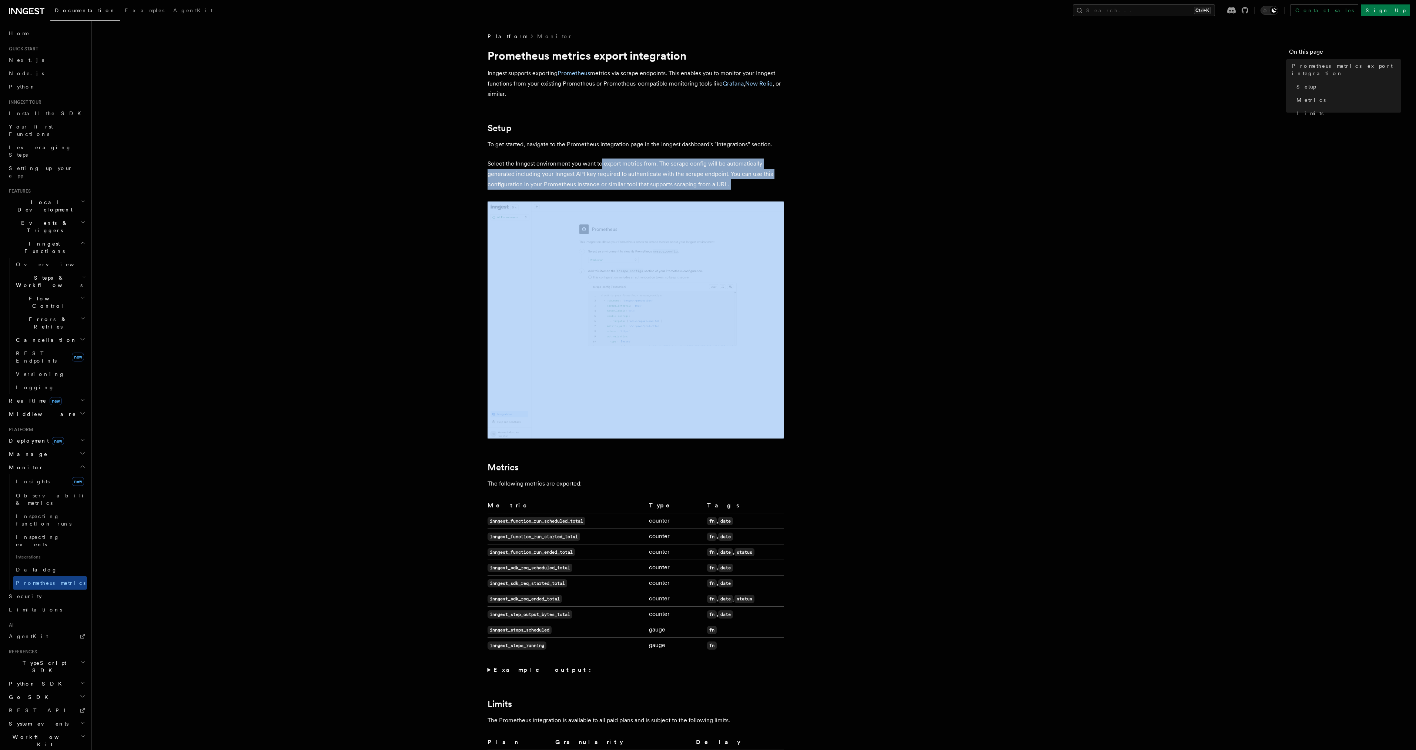
click at [600, 152] on article "Platform Monitor Prometheus metrics export integration Inngest supports exporti…" at bounding box center [683, 499] width 1159 height 932
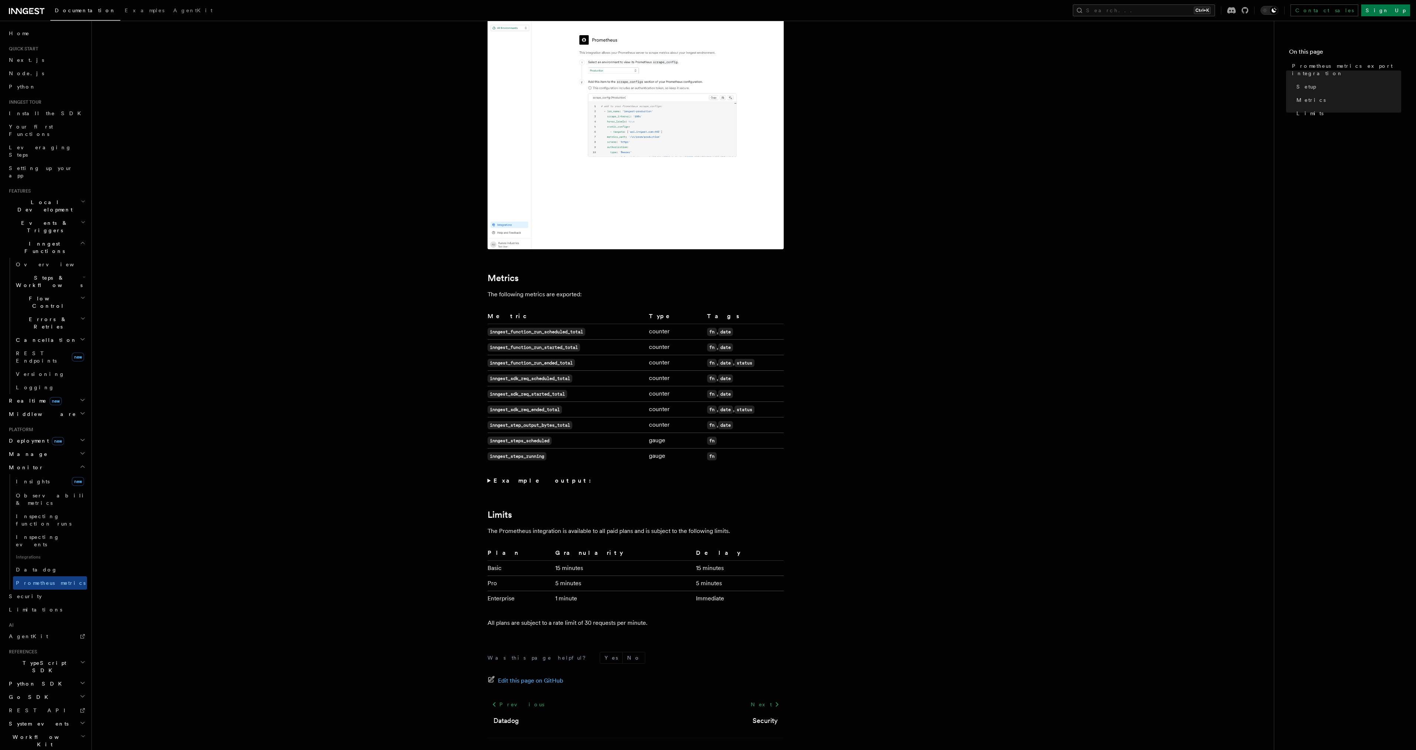
scroll to position [214, 0]
